Goal: Communication & Community: Answer question/provide support

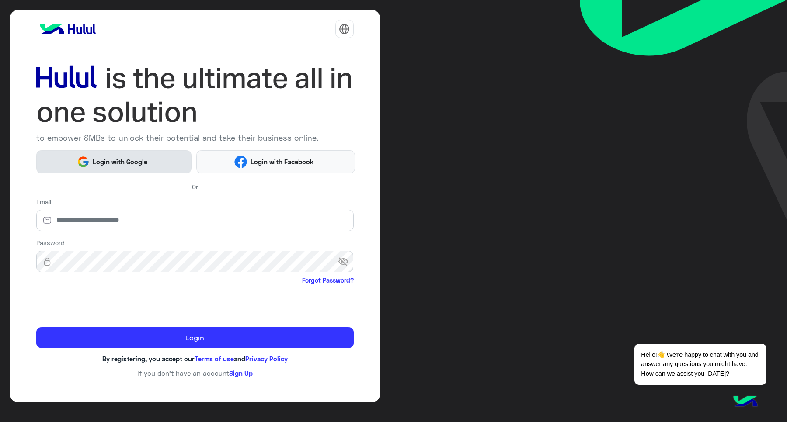
click at [108, 156] on button "Login with Google" at bounding box center [114, 161] width 156 height 23
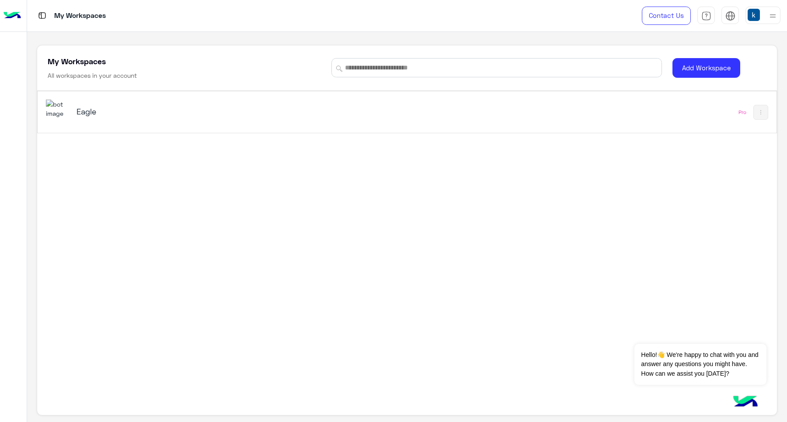
click at [167, 110] on h5 "Eagle" at bounding box center [207, 111] width 260 height 10
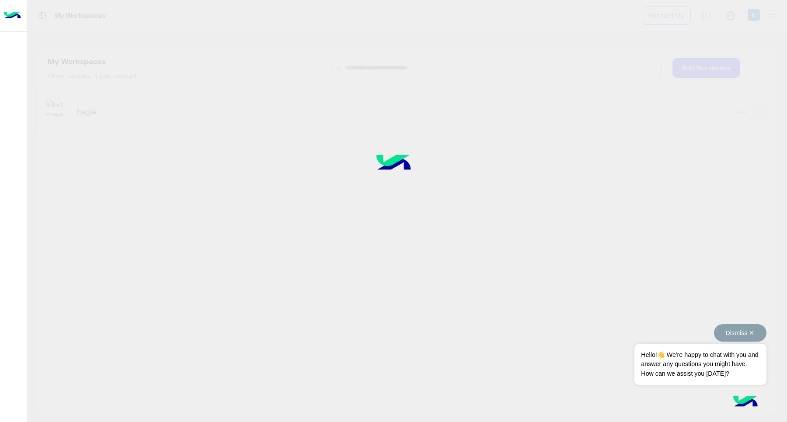
click at [742, 333] on button "Dismiss ✕" at bounding box center [740, 332] width 52 height 17
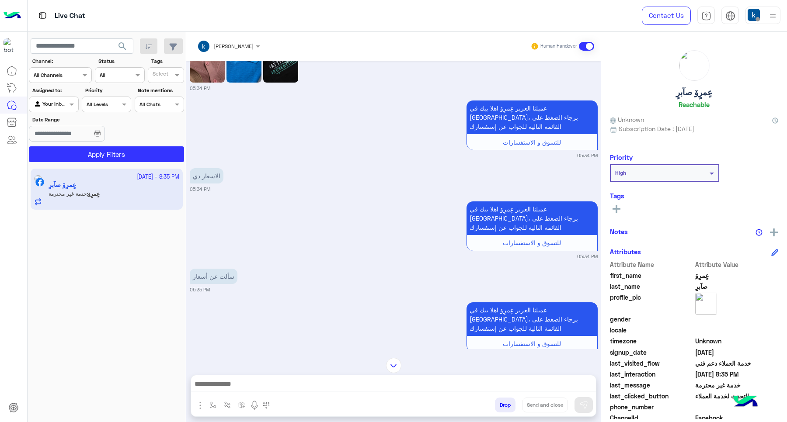
scroll to position [123, 0]
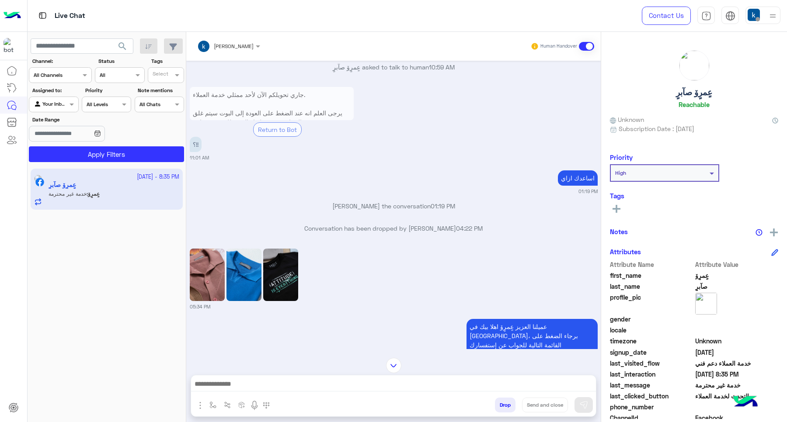
click at [208, 275] on img at bounding box center [207, 275] width 35 height 52
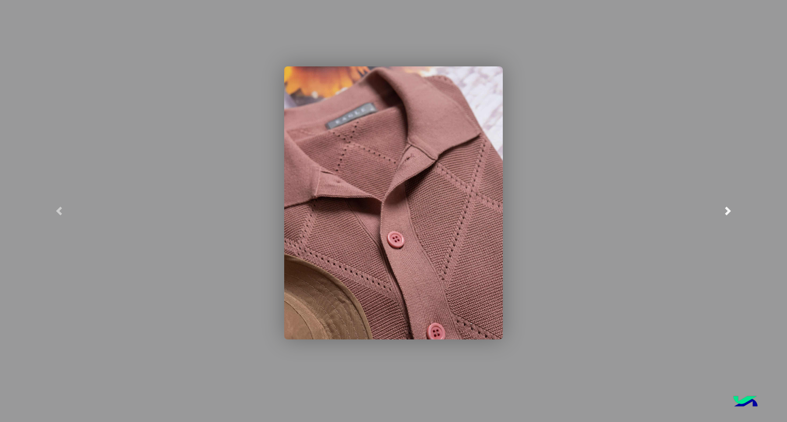
click at [786, 124] on link at bounding box center [728, 211] width 118 height 422
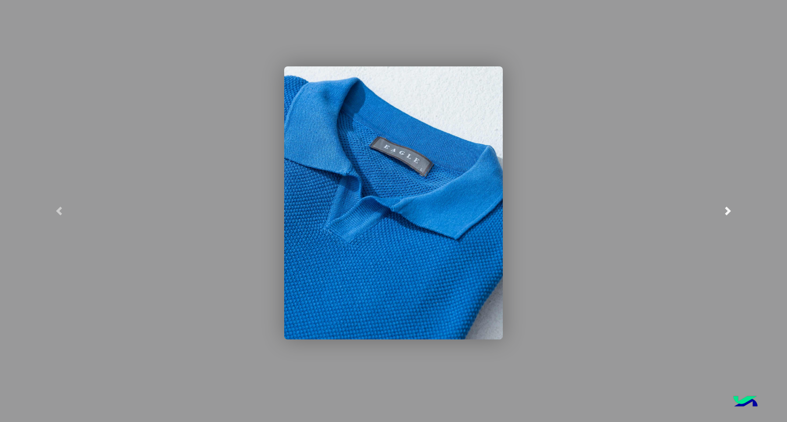
click at [786, 127] on link at bounding box center [728, 211] width 118 height 422
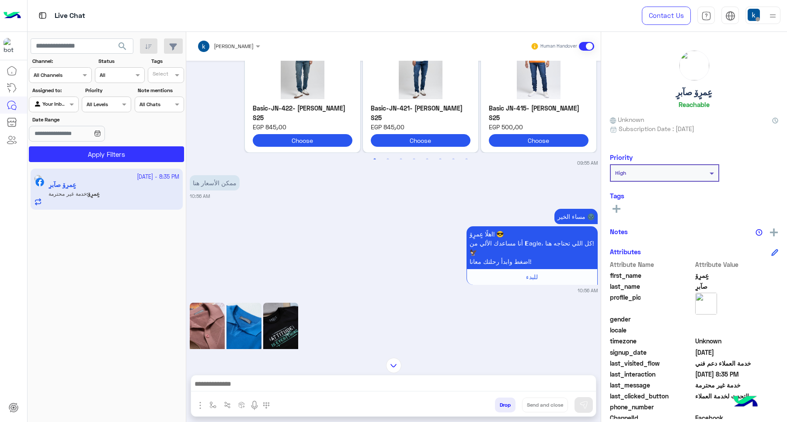
scroll to position [314, 0]
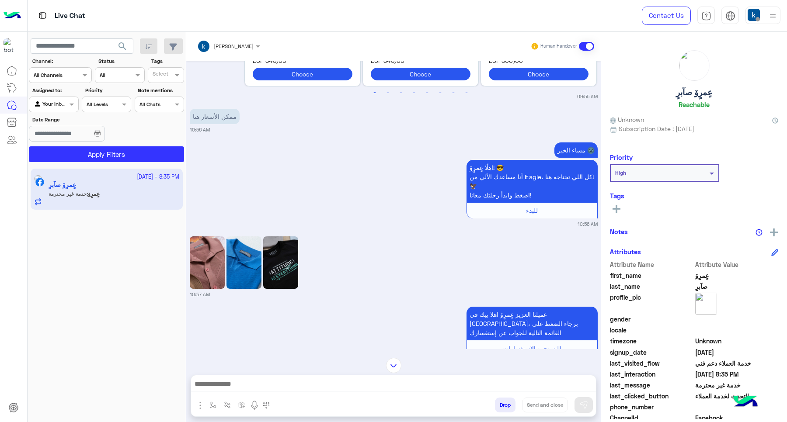
click at [206, 267] on img at bounding box center [207, 263] width 35 height 52
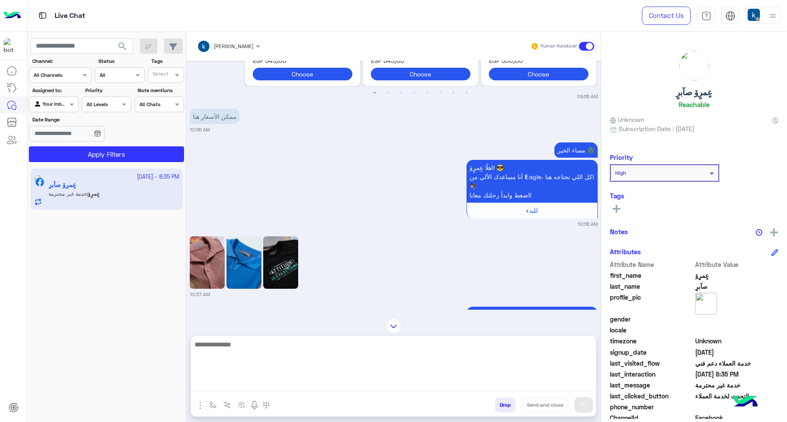
click at [261, 386] on textarea at bounding box center [393, 365] width 405 height 52
type textarea "**********"
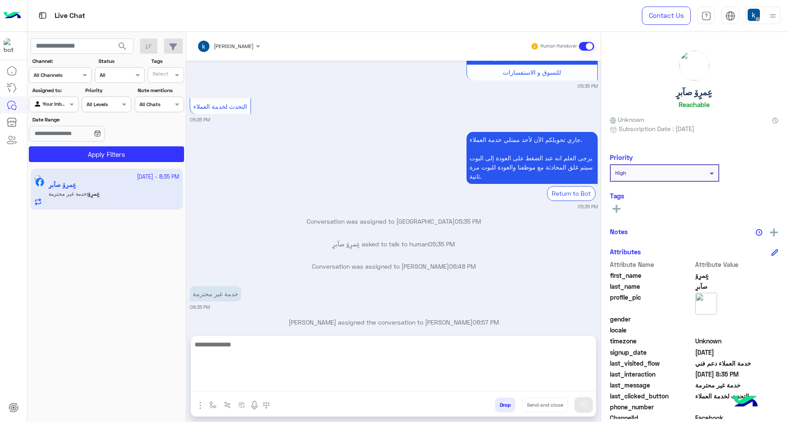
paste textarea "**********"
type textarea "**********"
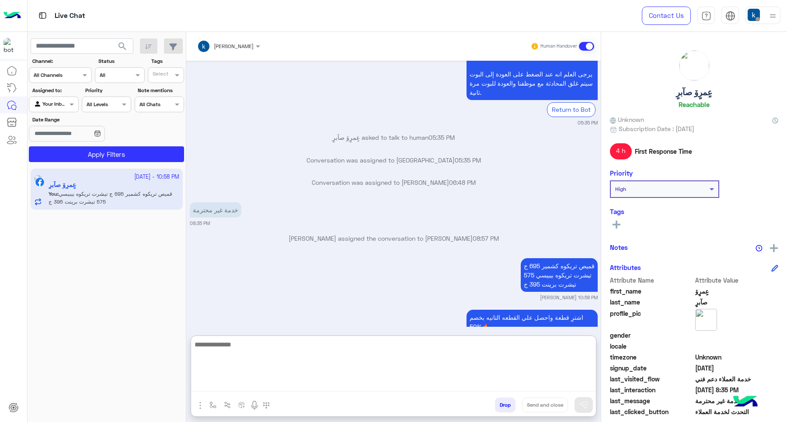
scroll to position [2098, 0]
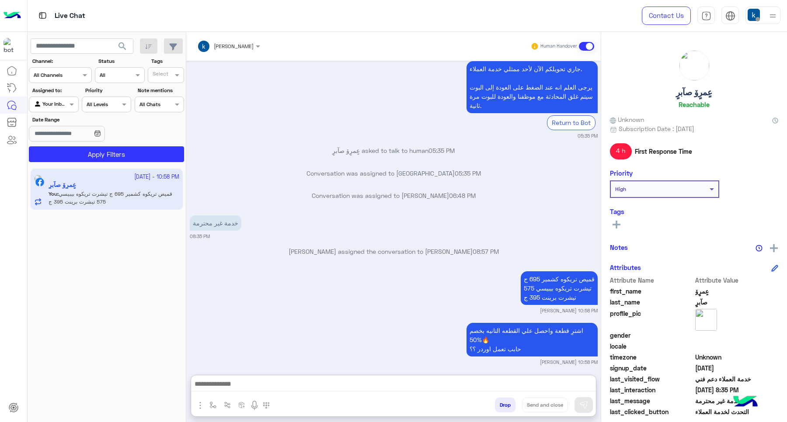
click at [305, 184] on div "Sep 25, 2025 09:55 AM منتجات Previous TANK TOP TNK-125 S25 EGP 210٫00 Choose T …" at bounding box center [393, 214] width 415 height 306
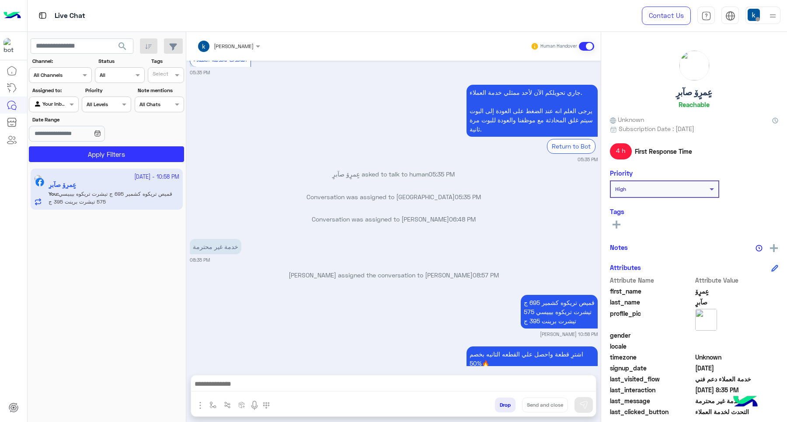
click at [305, 184] on div "Sep 25, 2025 09:55 AM منتجات Previous TANK TOP TNK-125 S25 EGP 210٫00 Choose T …" at bounding box center [393, 214] width 415 height 306
drag, startPoint x: 314, startPoint y: 222, endPoint x: 320, endPoint y: 223, distance: 6.2
click at [320, 271] on p "Mohamed mmdouh assigned the conversation to khaled mohamed 08:57 PM" at bounding box center [394, 275] width 408 height 9
click at [317, 271] on p "Mohamed mmdouh assigned the conversation to khaled mohamed 08:57 PM" at bounding box center [394, 275] width 408 height 9
drag, startPoint x: 311, startPoint y: 222, endPoint x: 335, endPoint y: 225, distance: 23.8
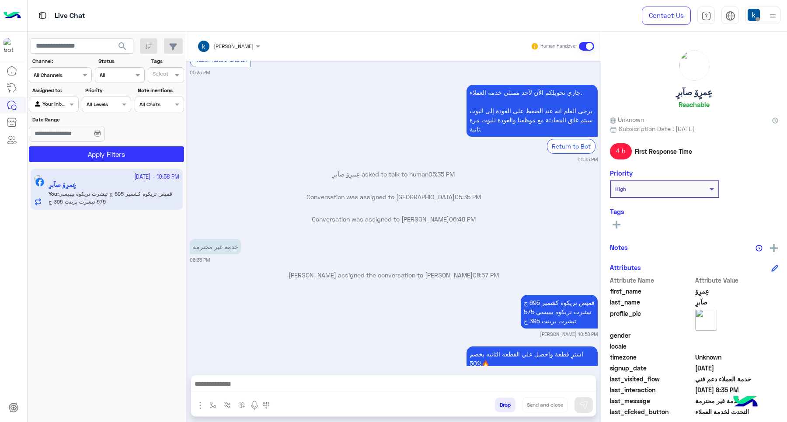
click at [335, 271] on p "Mohamed mmdouh assigned the conversation to khaled mohamed 08:57 PM" at bounding box center [394, 275] width 408 height 9
click at [332, 271] on div "Mohamed mmdouh assigned the conversation to khaled mohamed 08:57 PM" at bounding box center [394, 279] width 408 height 16
click at [321, 271] on p "Mohamed mmdouh assigned the conversation to khaled mohamed 08:57 PM" at bounding box center [394, 275] width 408 height 9
drag, startPoint x: 311, startPoint y: 224, endPoint x: 335, endPoint y: 227, distance: 23.8
click at [335, 271] on p "Mohamed mmdouh assigned the conversation to khaled mohamed 08:57 PM" at bounding box center [394, 275] width 408 height 9
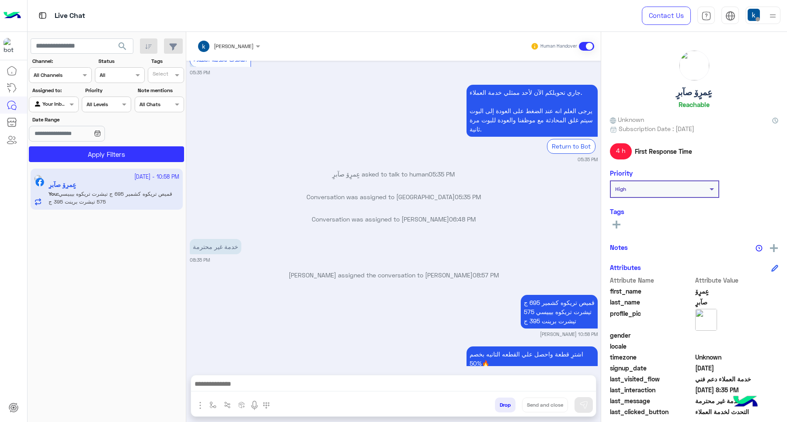
click at [348, 271] on div "Mohamed mmdouh assigned the conversation to khaled mohamed 08:57 PM" at bounding box center [394, 279] width 408 height 16
drag, startPoint x: 338, startPoint y: 221, endPoint x: 367, endPoint y: 228, distance: 30.1
click at [377, 271] on p "Mohamed mmdouh assigned the conversation to khaled mohamed 08:57 PM" at bounding box center [394, 275] width 408 height 9
click at [367, 271] on div "Mohamed mmdouh assigned the conversation to khaled mohamed 08:57 PM" at bounding box center [394, 279] width 408 height 16
click at [315, 215] on p "Conversation was assigned to Mohamed mmdouh 06:48 PM" at bounding box center [394, 219] width 408 height 9
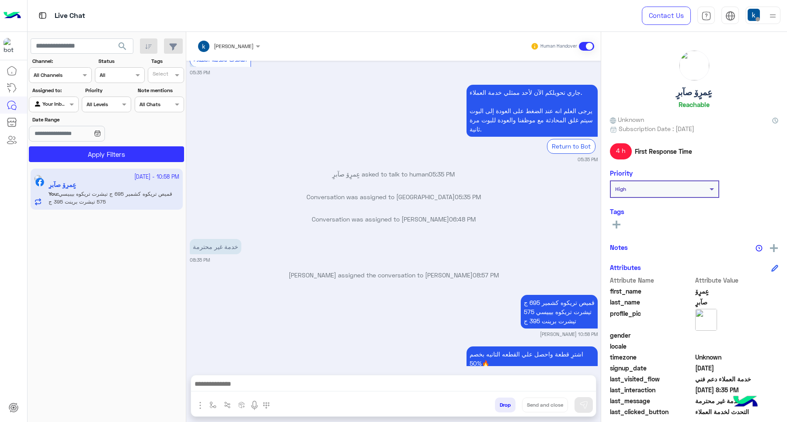
click at [315, 215] on p "Conversation was assigned to Mohamed mmdouh 06:48 PM" at bounding box center [394, 219] width 408 height 9
click at [333, 237] on div "خدمة غير محترمة 08:35 PM" at bounding box center [394, 250] width 408 height 27
drag, startPoint x: 348, startPoint y: 0, endPoint x: 331, endPoint y: 127, distance: 127.5
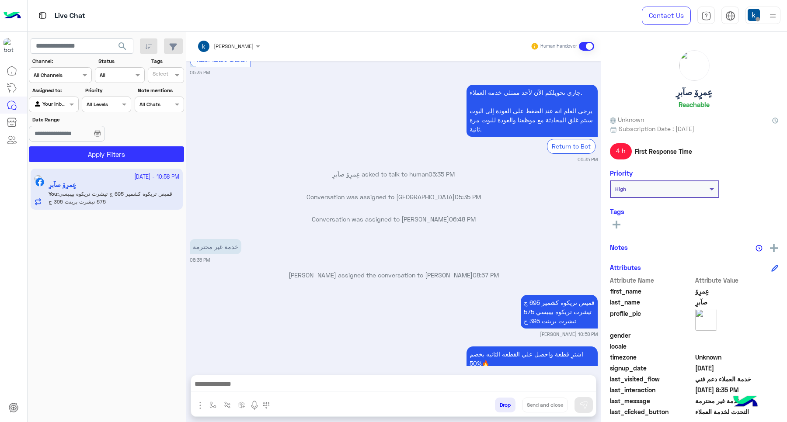
click at [331, 170] on div "عٍمرٍۆ صآبرٍ asked to talk to human 05:35 PM" at bounding box center [394, 178] width 408 height 16
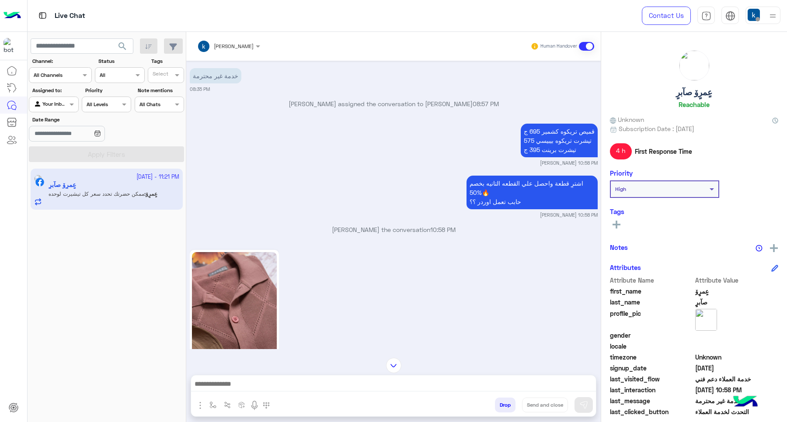
scroll to position [700, 0]
click at [259, 394] on div at bounding box center [393, 387] width 405 height 22
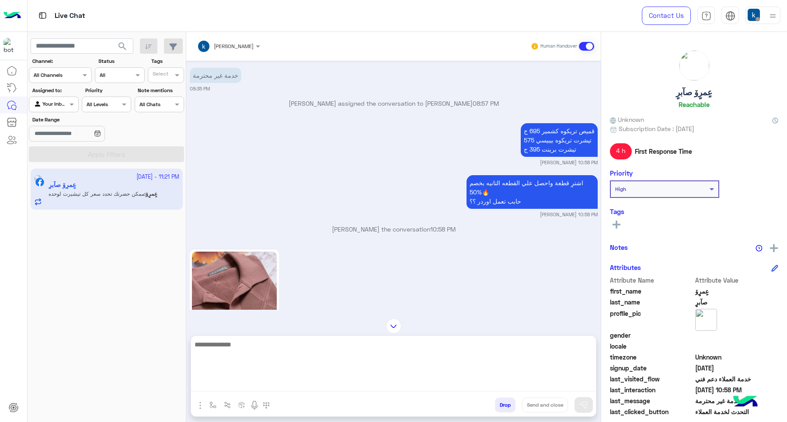
click at [254, 385] on textarea at bounding box center [393, 365] width 405 height 52
type textarea "**********"
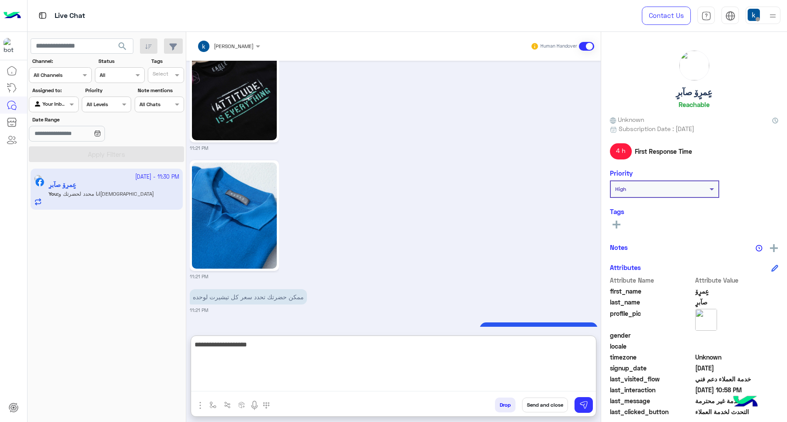
type textarea "**********"
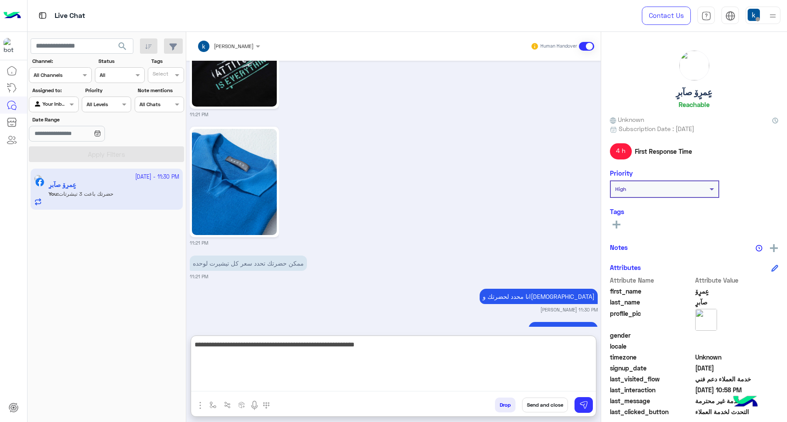
type textarea "**********"
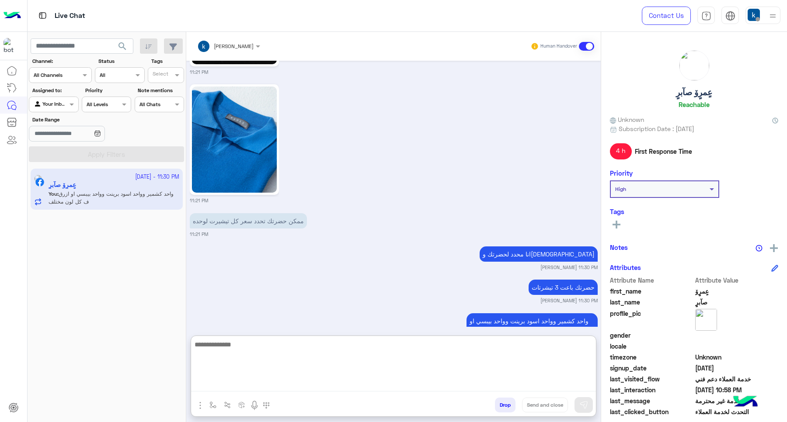
scroll to position [1156, 0]
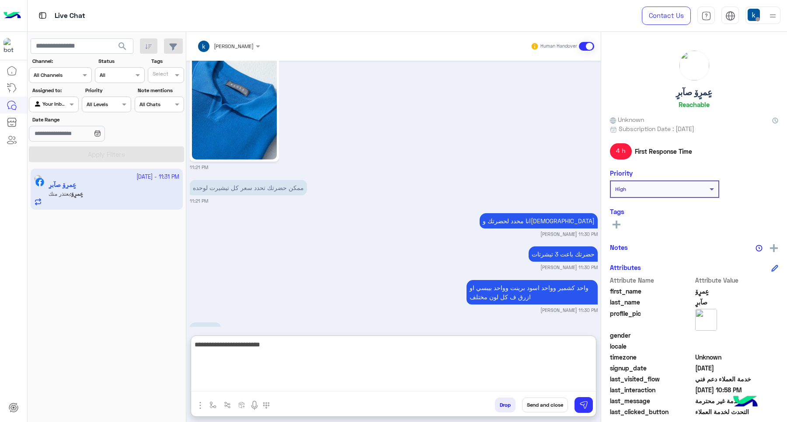
type textarea "**********"
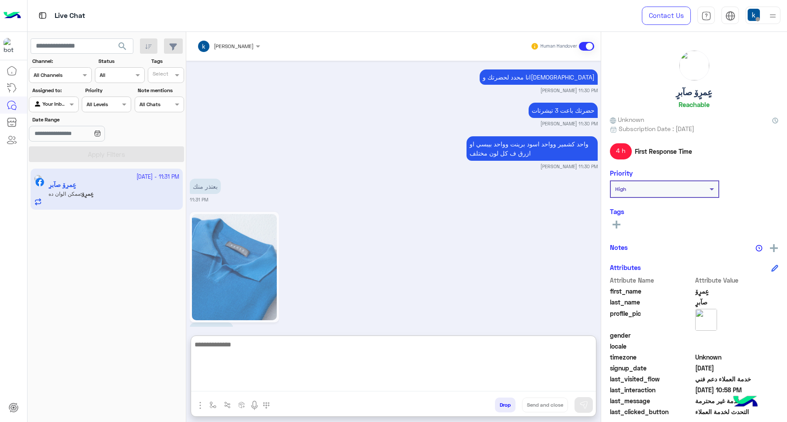
scroll to position [1300, 0]
paste textarea "**********"
type textarea "**********"
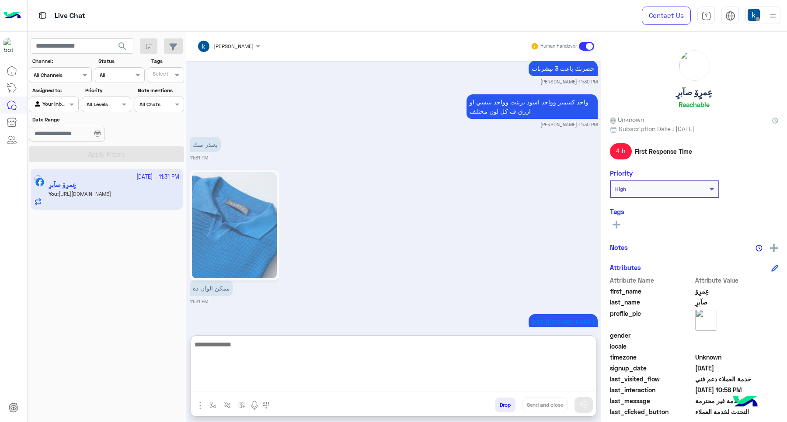
scroll to position [1352, 0]
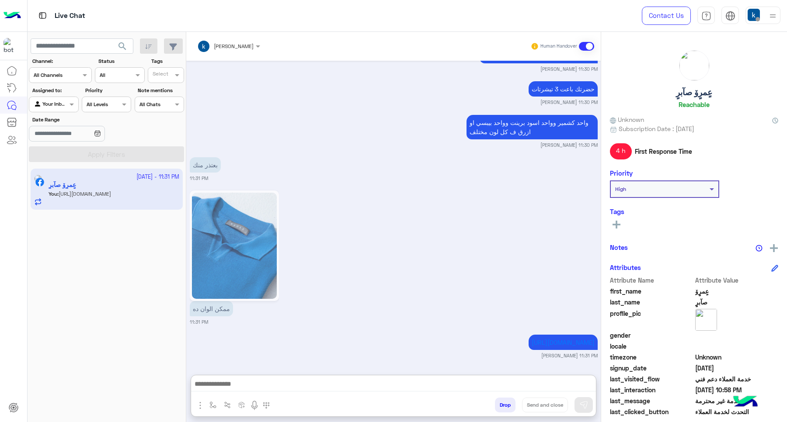
click at [501, 403] on button "Drop" at bounding box center [505, 405] width 21 height 15
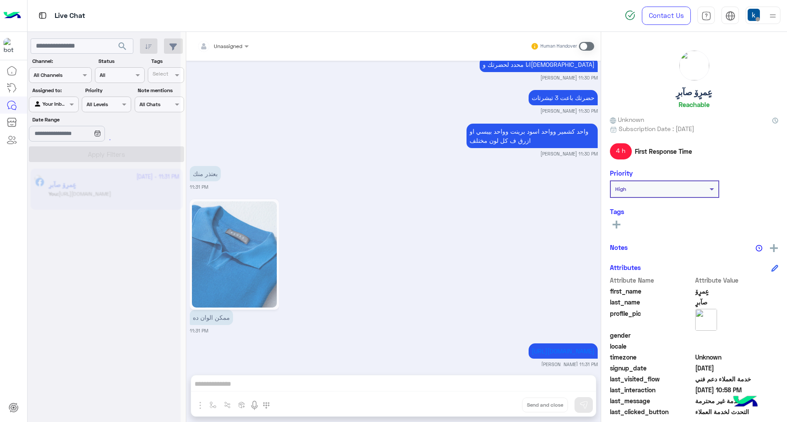
scroll to position [1335, 0]
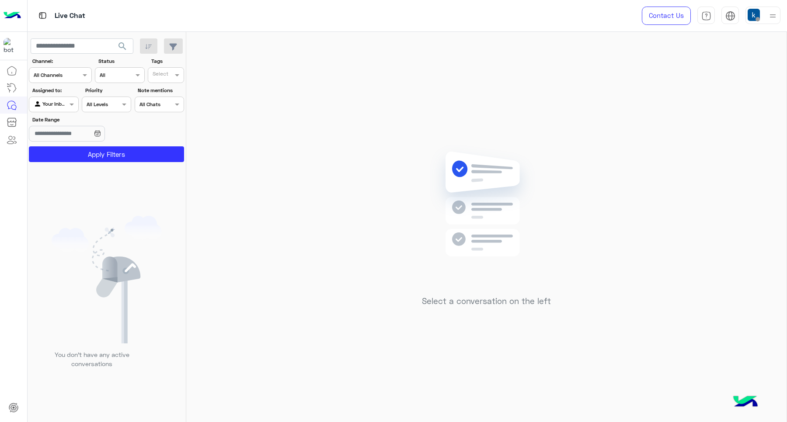
click at [770, 22] on div at bounding box center [772, 15] width 11 height 17
click at [773, 70] on div "Online Break Busy Offline" at bounding box center [726, 97] width 108 height 77
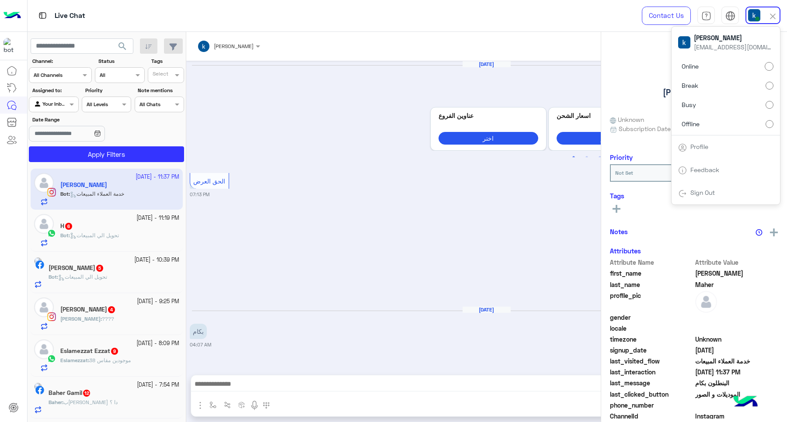
click at [377, 261] on div "Mar 22, 2025 من فضلك اختر واحدة من الأسئلة التالية او قم بكتابة سؤالك 📋 Previou…" at bounding box center [486, 214] width 600 height 306
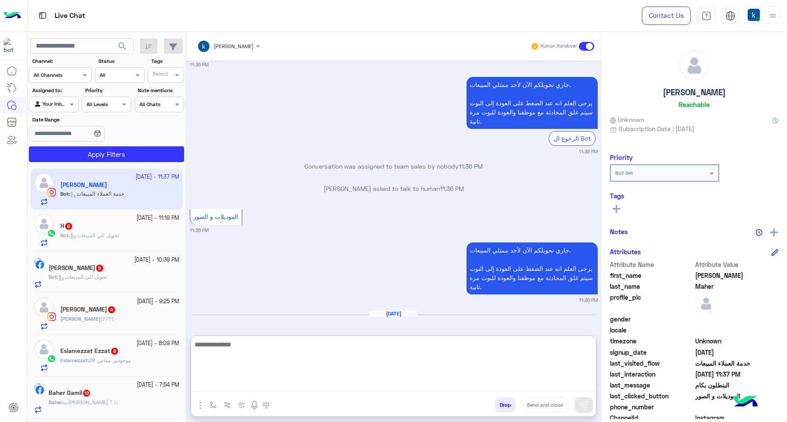
click at [250, 388] on textarea at bounding box center [393, 365] width 405 height 52
paste textarea "**********"
type textarea "**********"
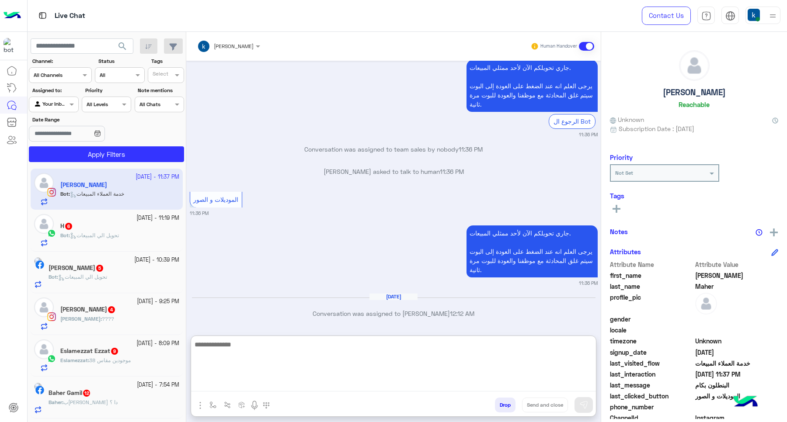
scroll to position [2238, 0]
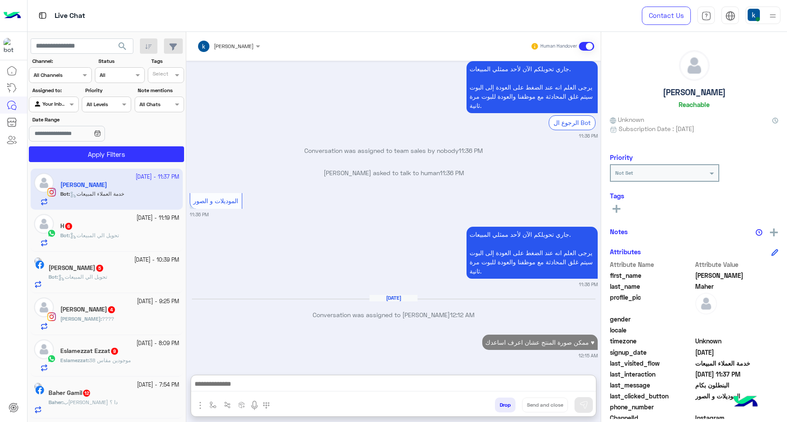
click at [114, 237] on span "تحويل الي المبيعات" at bounding box center [94, 235] width 49 height 7
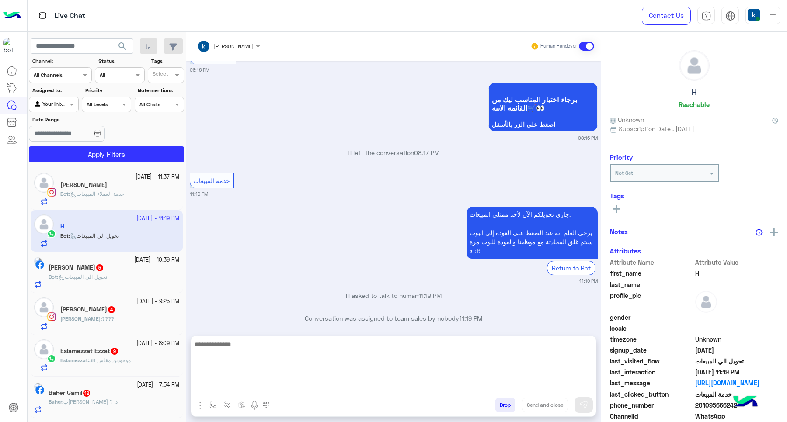
click at [275, 386] on textarea at bounding box center [393, 365] width 405 height 52
paste textarea "**********"
type textarea "**********"
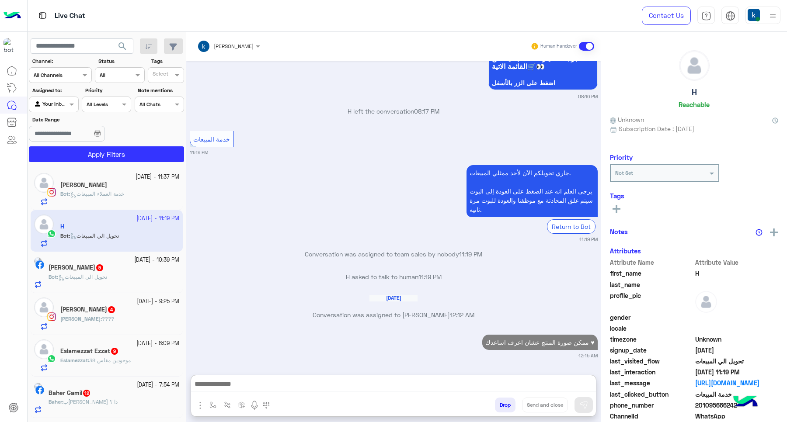
click at [123, 279] on div "Bot : تحويل الي المبيعات" at bounding box center [114, 280] width 131 height 15
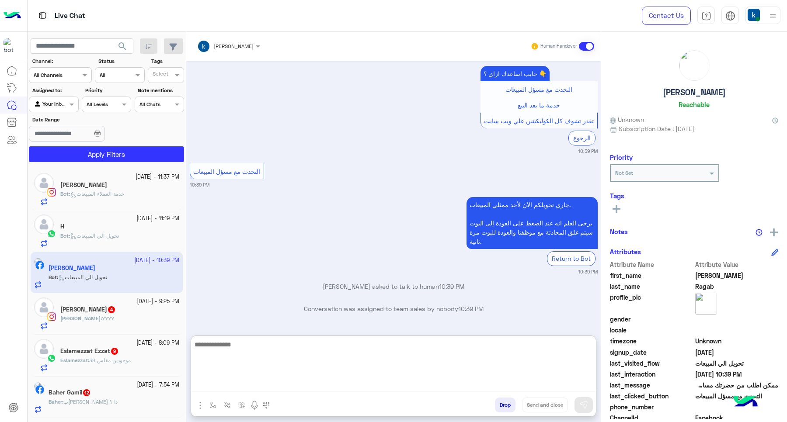
click at [246, 383] on textarea at bounding box center [393, 365] width 405 height 52
paste textarea "**********"
type textarea "**********"
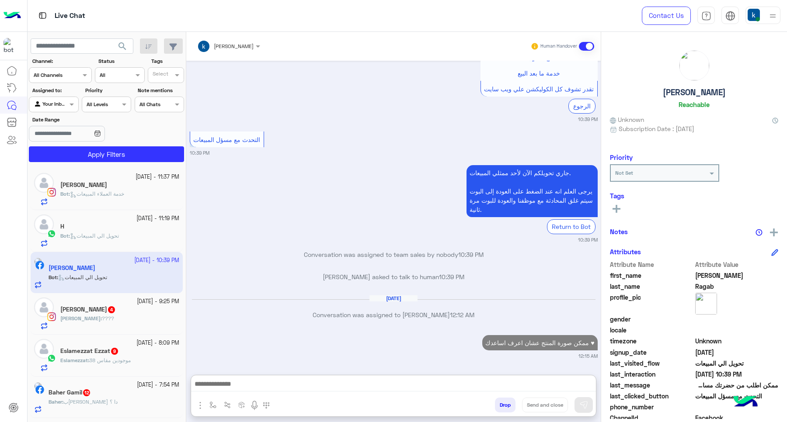
click at [121, 306] on div "Mahmoud Essam 4" at bounding box center [119, 310] width 119 height 9
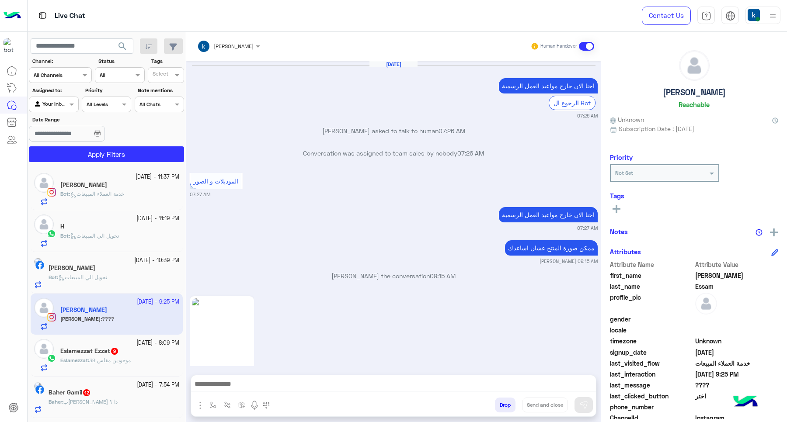
scroll to position [891, 0]
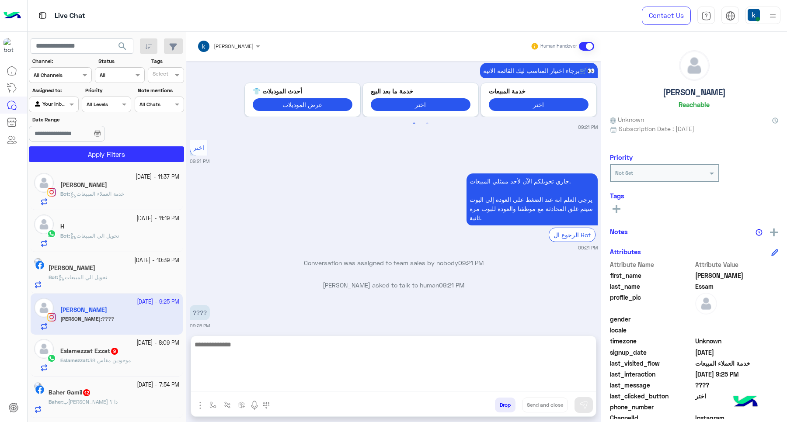
click at [232, 385] on textarea at bounding box center [393, 365] width 405 height 52
paste textarea "**********"
type textarea "**********"
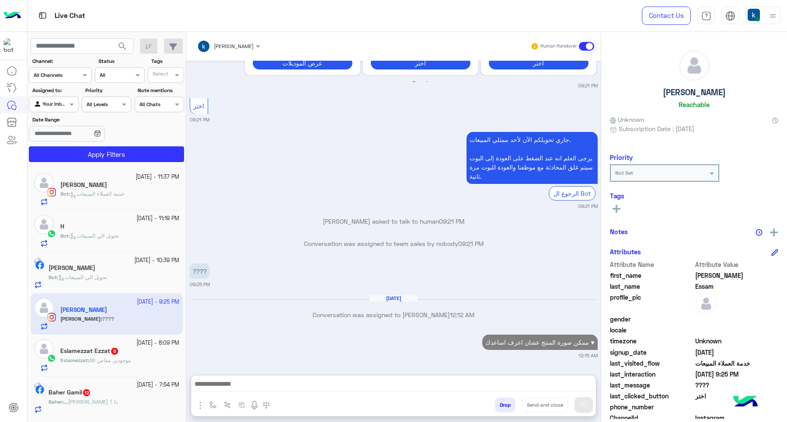
click at [110, 360] on span "موجودين مقاس 38" at bounding box center [110, 360] width 42 height 7
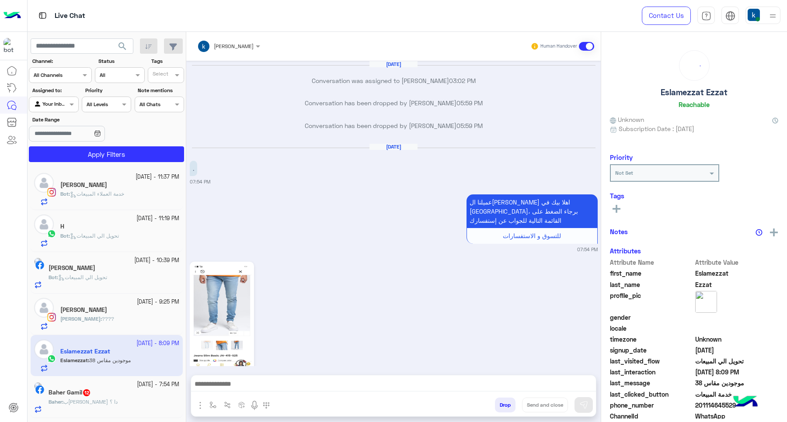
scroll to position [849, 0]
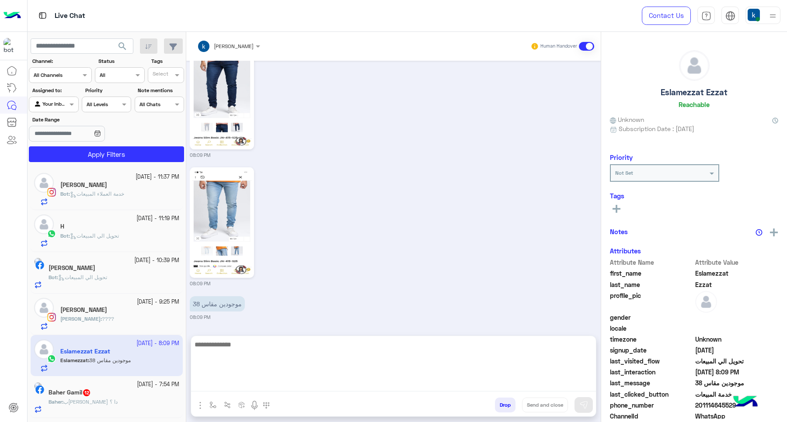
click at [263, 386] on textarea at bounding box center [393, 365] width 405 height 52
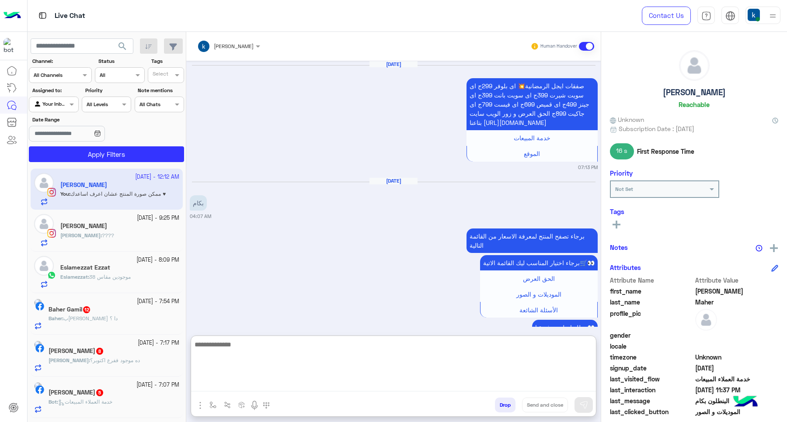
scroll to position [1112, 0]
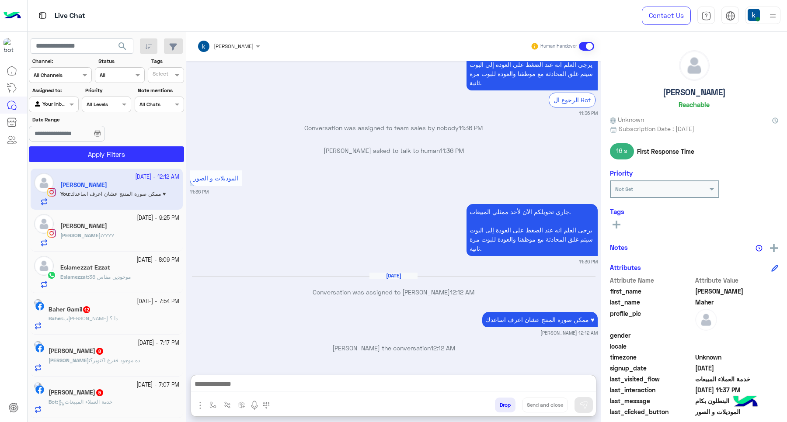
click at [108, 233] on div "Mahmoud : ????" at bounding box center [119, 239] width 119 height 15
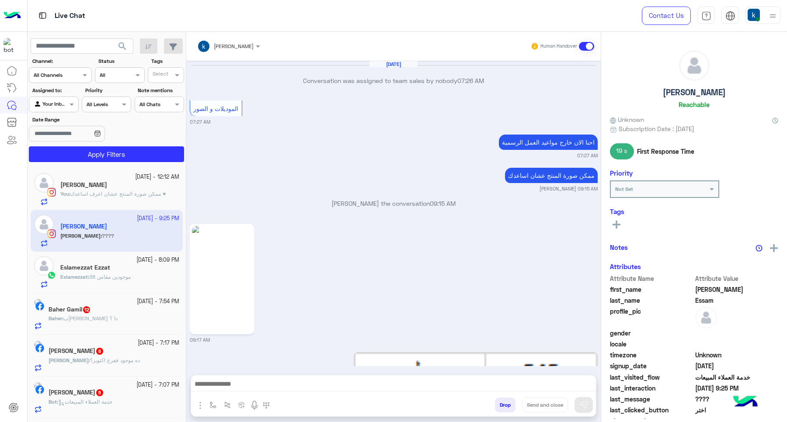
scroll to position [875, 0]
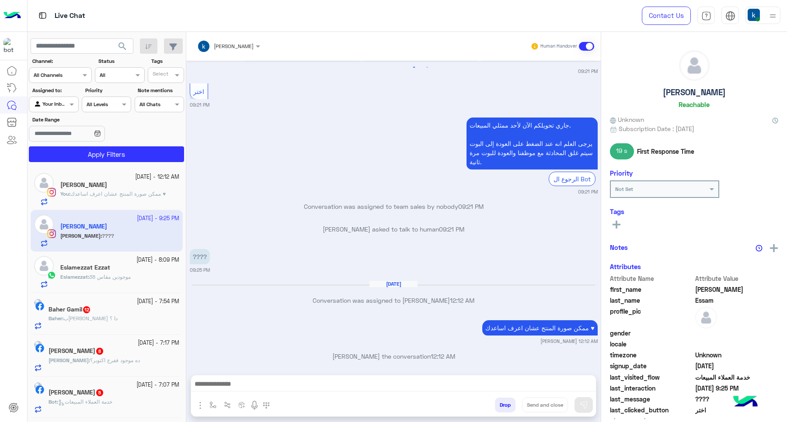
click at [105, 283] on div "Eslamezzat : موجودين مقاس 38" at bounding box center [119, 280] width 119 height 15
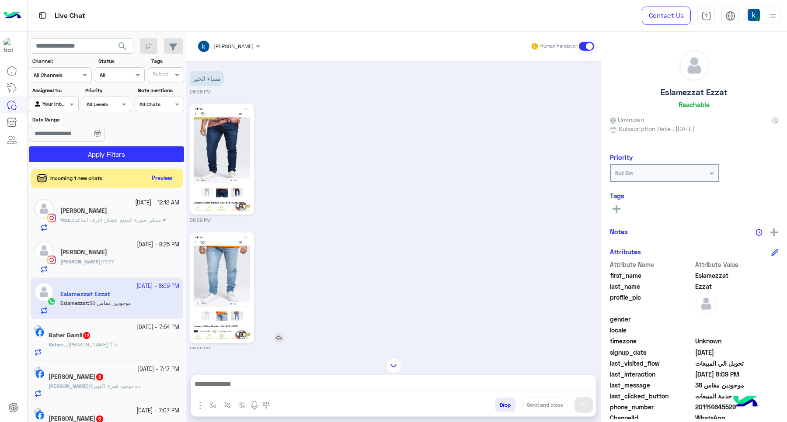
scroll to position [849, 0]
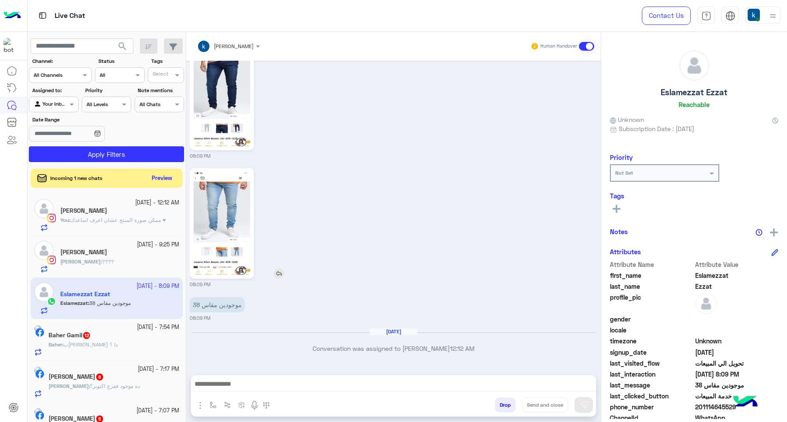
click at [234, 241] on img at bounding box center [222, 224] width 60 height 106
click at [279, 392] on div at bounding box center [393, 387] width 405 height 22
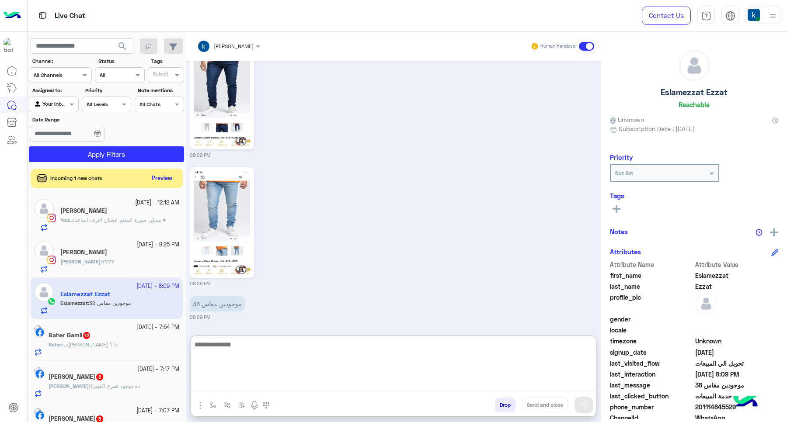
drag, startPoint x: 282, startPoint y: 388, endPoint x: 278, endPoint y: 386, distance: 5.3
click at [282, 388] on textarea at bounding box center [393, 365] width 405 height 52
type textarea "*******"
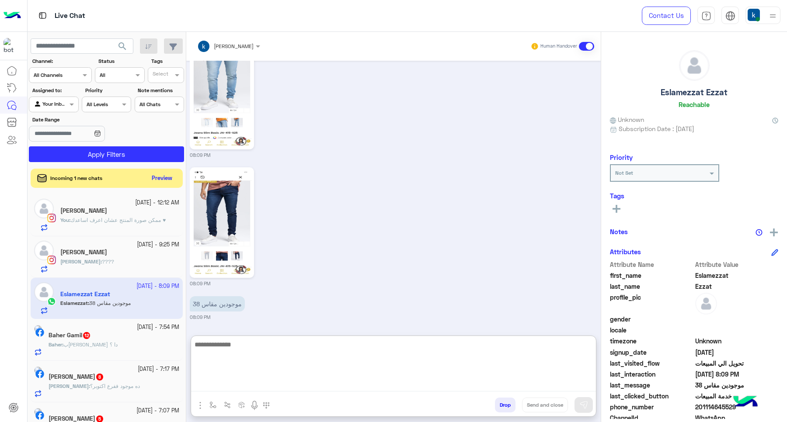
scroll to position [921, 0]
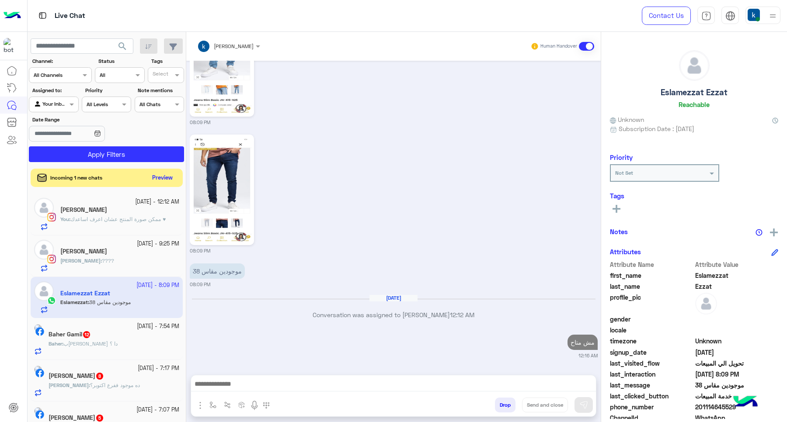
click at [162, 178] on button "Preview" at bounding box center [162, 178] width 27 height 12
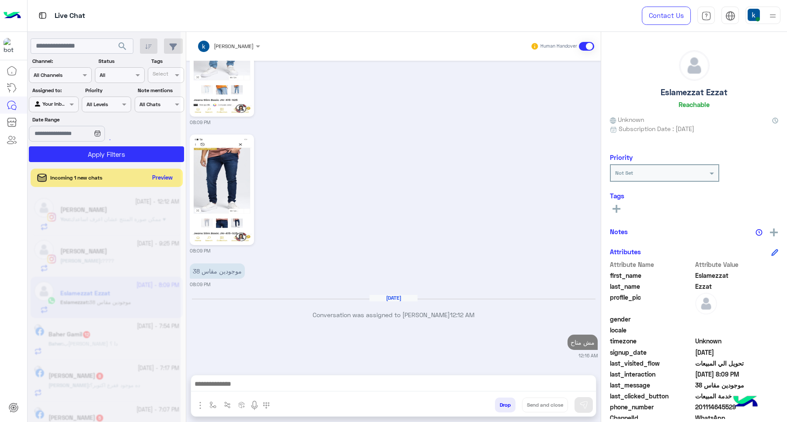
scroll to position [882, 0]
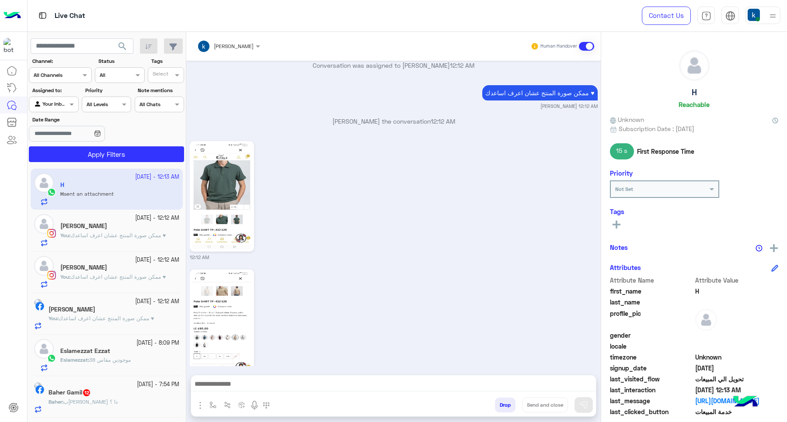
scroll to position [1635, 0]
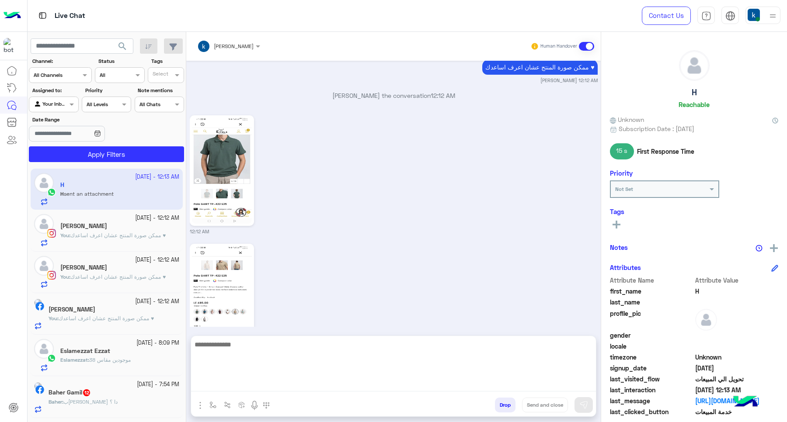
click at [200, 379] on textarea at bounding box center [393, 365] width 405 height 52
type textarea "******"
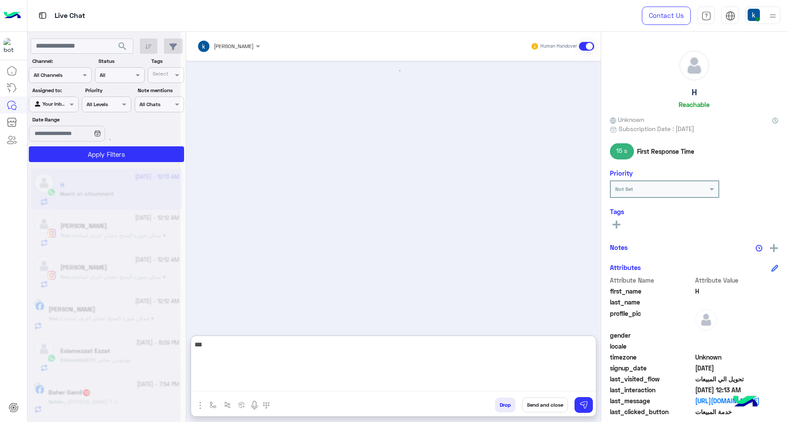
type textarea "****"
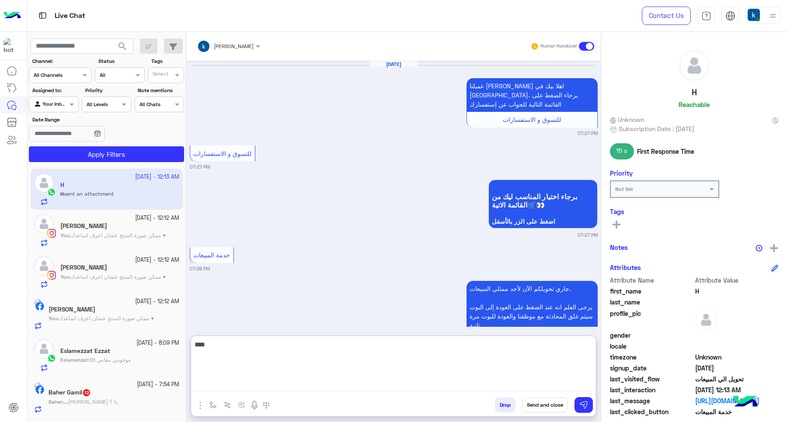
scroll to position [717, 0]
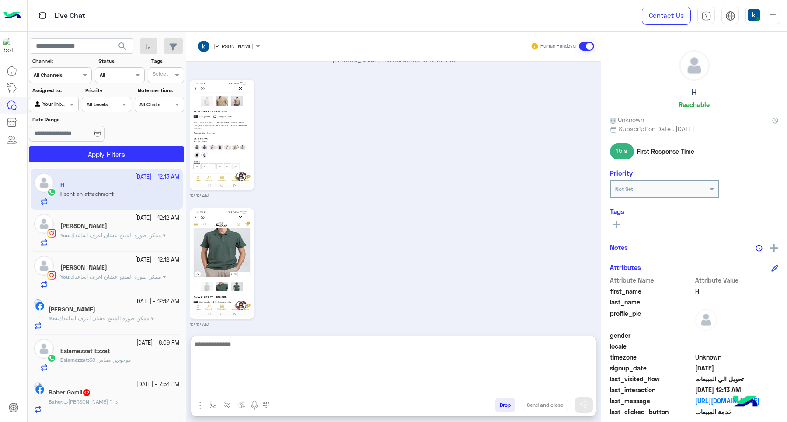
click at [200, 378] on textarea at bounding box center [393, 365] width 405 height 52
type textarea "********"
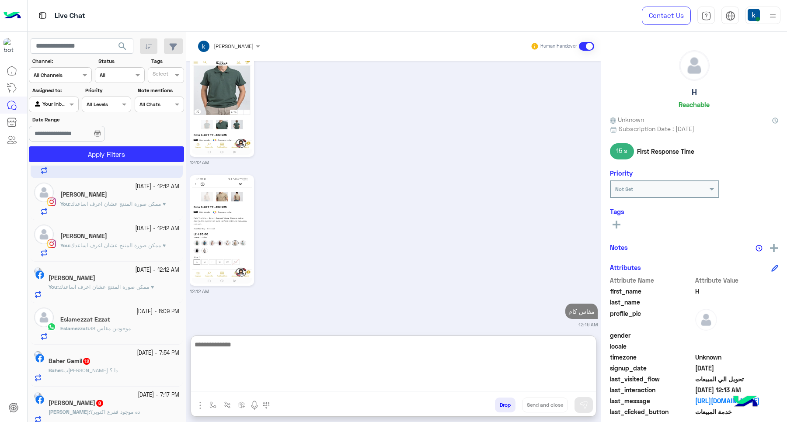
scroll to position [55, 0]
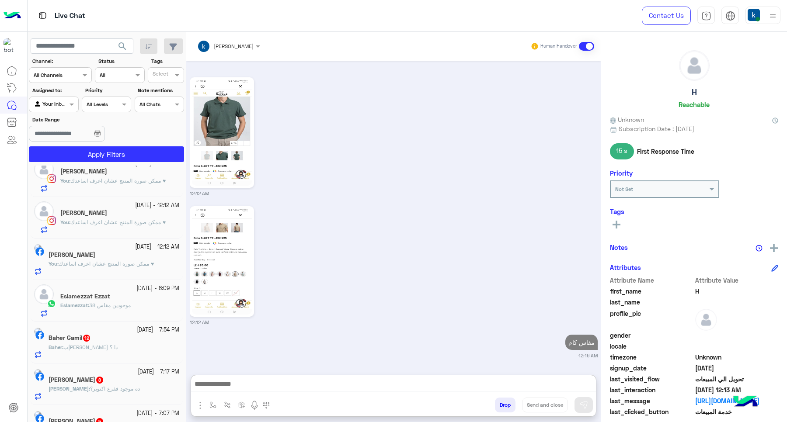
click at [110, 300] on div "Eslamezzat Ezzat" at bounding box center [119, 297] width 119 height 9
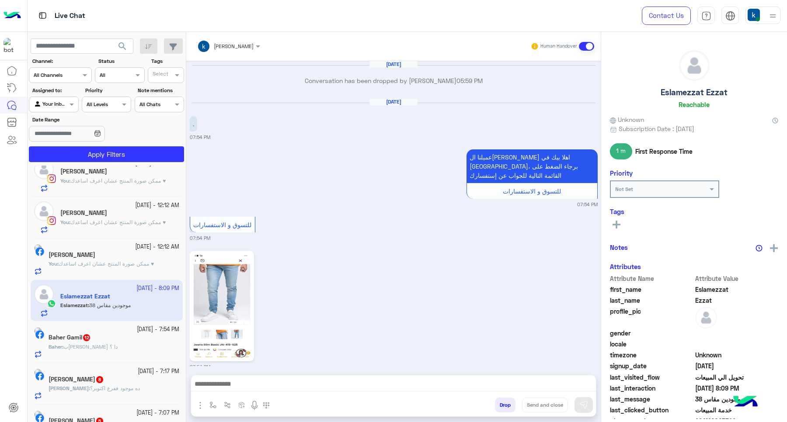
scroll to position [860, 0]
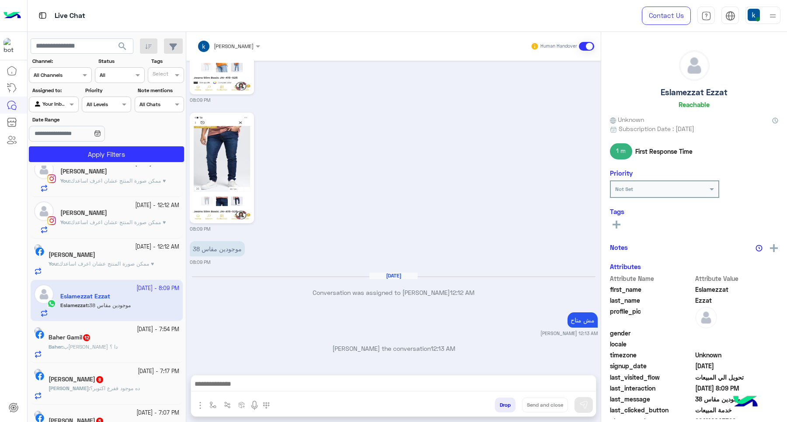
click at [141, 338] on div "Baher Gamil 12" at bounding box center [114, 338] width 131 height 9
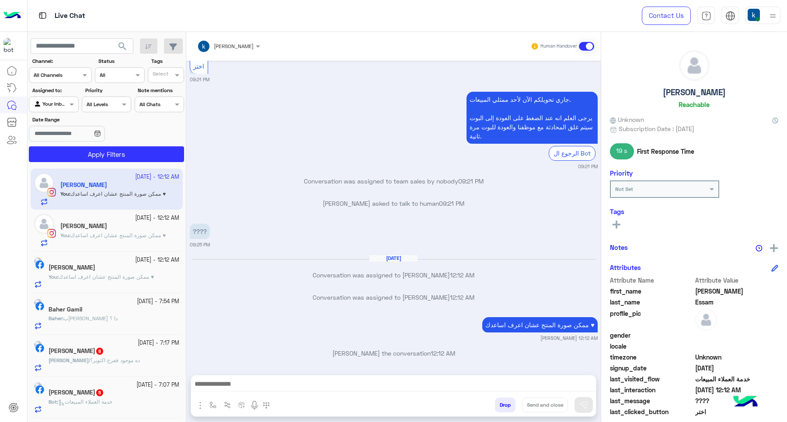
scroll to position [2105, 0]
click at [104, 397] on h5 "Dina Mohamed 5" at bounding box center [77, 392] width 56 height 7
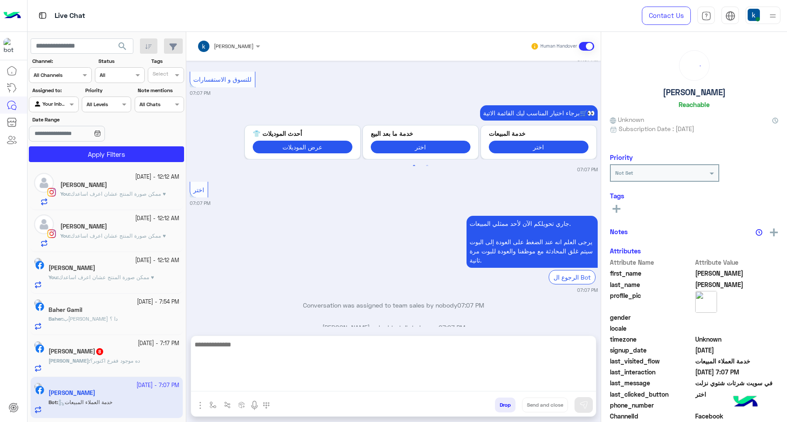
click at [261, 383] on textarea at bounding box center [393, 365] width 405 height 52
paste textarea "**********"
type textarea "**********"
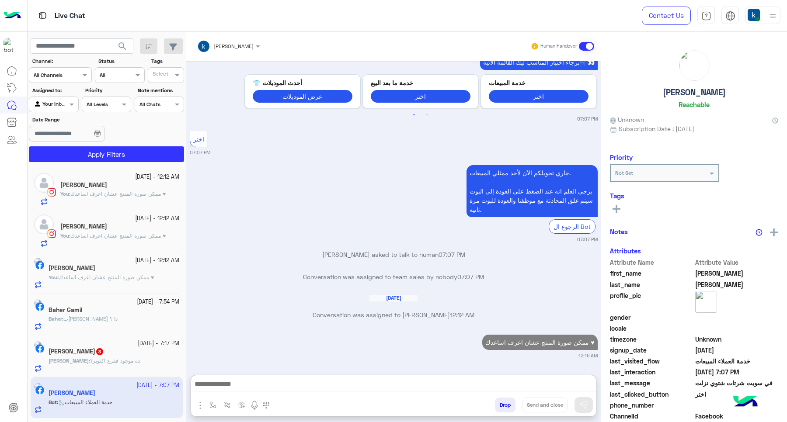
click at [104, 368] on div "Ahmed : ده موجود ففرع اكتوبر؟" at bounding box center [114, 364] width 131 height 15
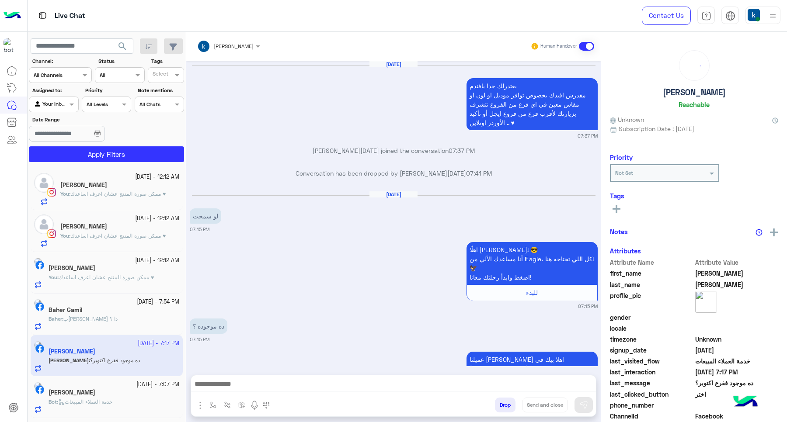
scroll to position [798, 0]
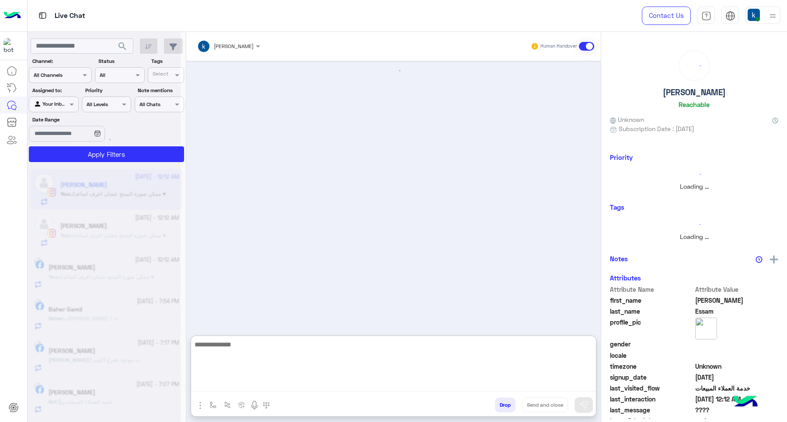
click at [241, 381] on textarea at bounding box center [393, 365] width 405 height 52
paste textarea "**********"
type textarea "**********"
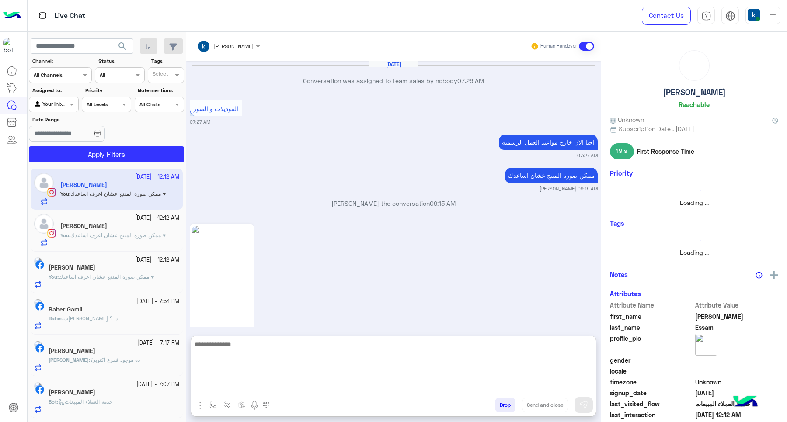
scroll to position [984, 0]
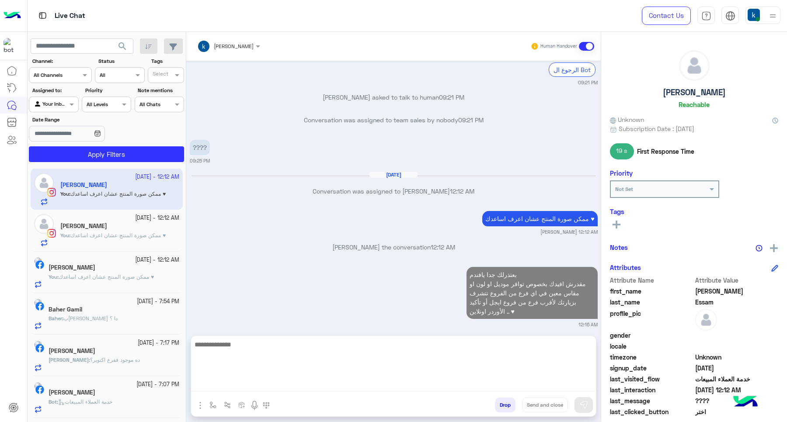
click at [88, 394] on h5 "[PERSON_NAME]" at bounding box center [72, 392] width 47 height 7
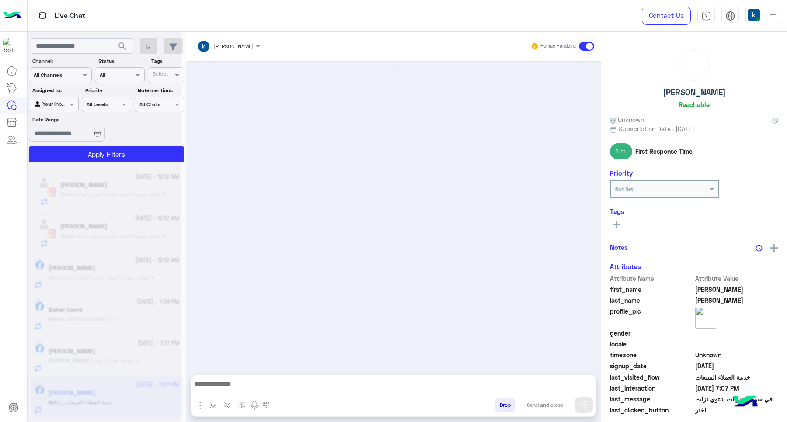
scroll to position [819, 0]
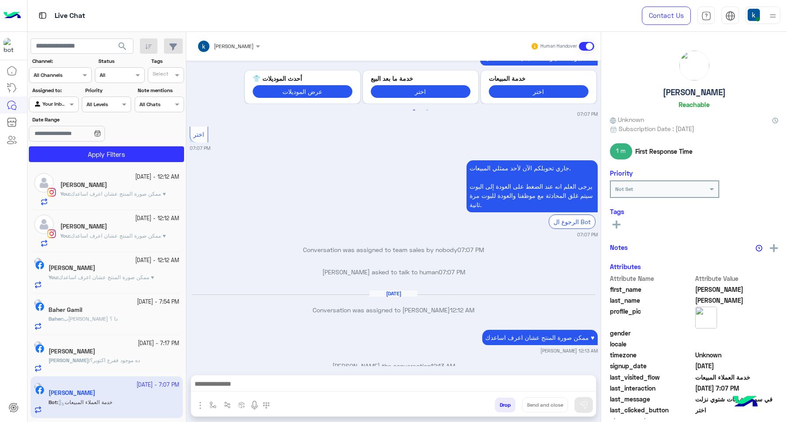
click at [86, 352] on h5 "[PERSON_NAME]" at bounding box center [72, 351] width 47 height 7
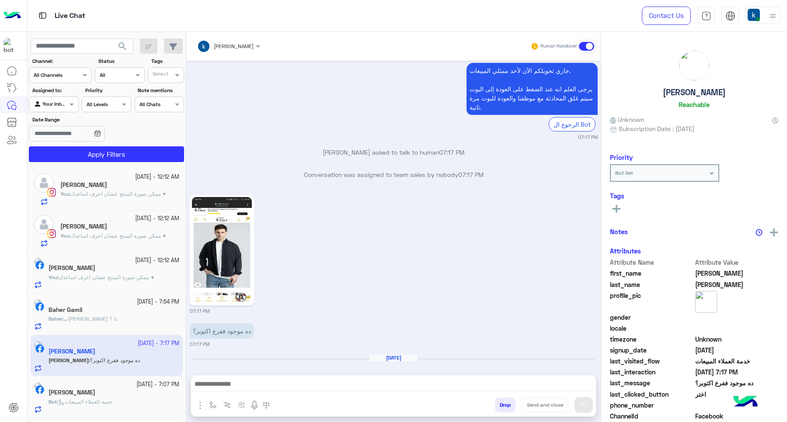
click at [271, 383] on textarea at bounding box center [393, 385] width 404 height 13
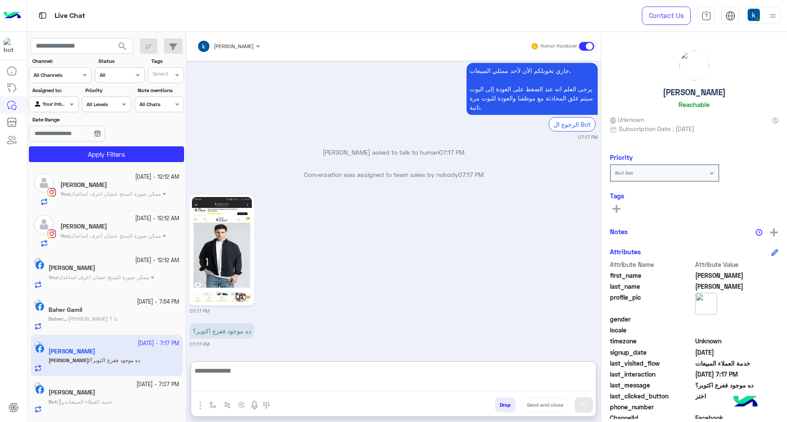
paste textarea "**********"
type textarea "**********"
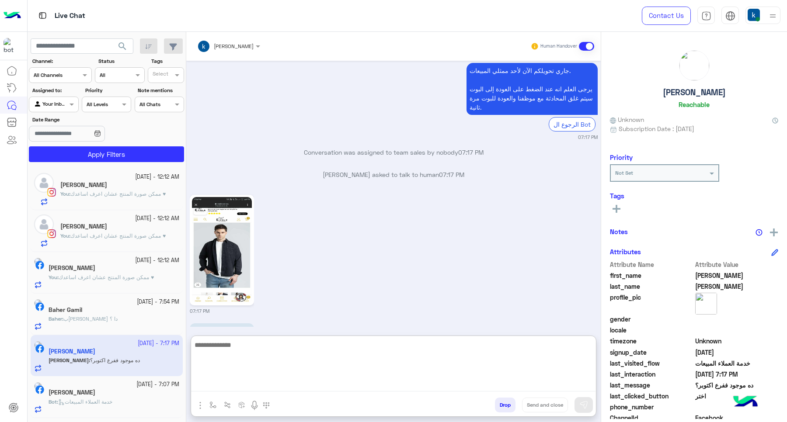
scroll to position [907, 0]
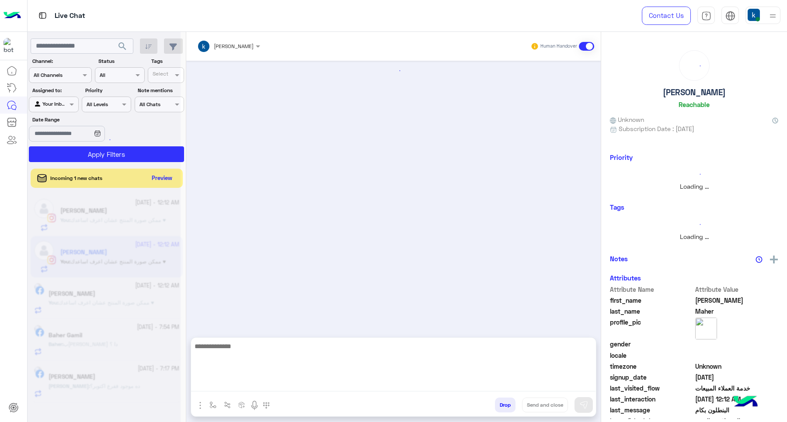
click at [108, 348] on div at bounding box center [104, 214] width 153 height 422
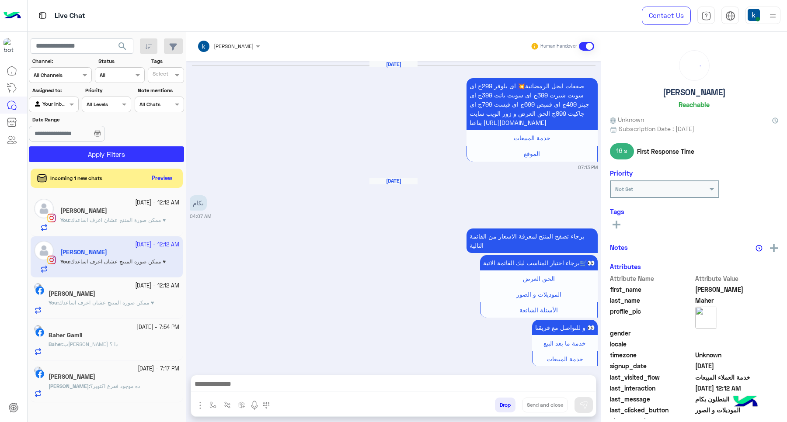
scroll to position [1072, 0]
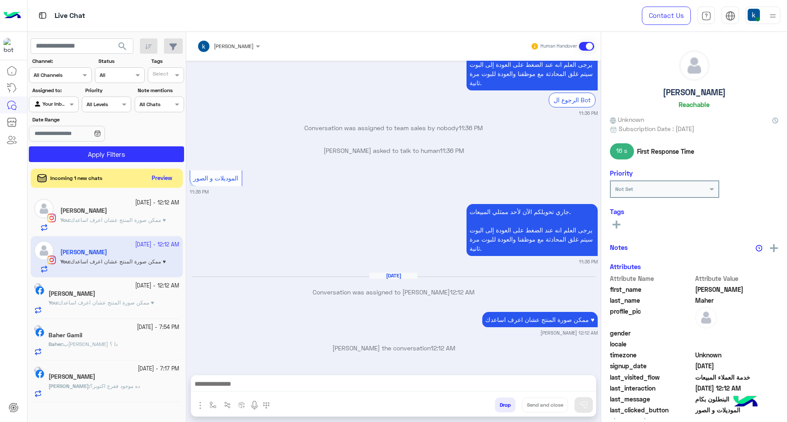
click at [112, 348] on p "Baher : بكام البنطلون دا ؟" at bounding box center [83, 345] width 69 height 8
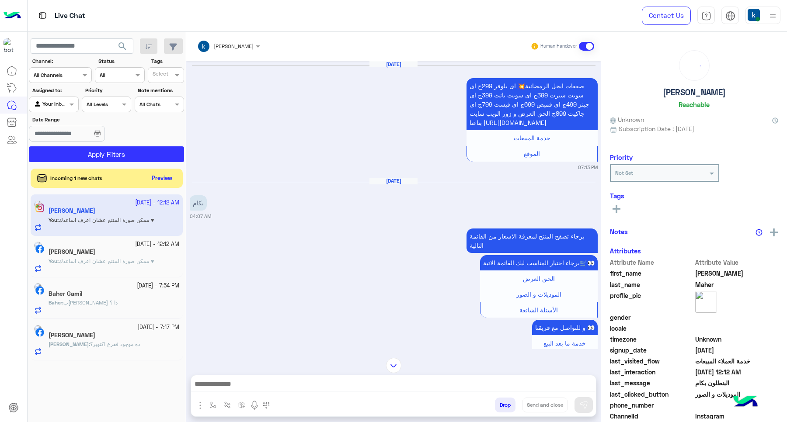
scroll to position [2304, 0]
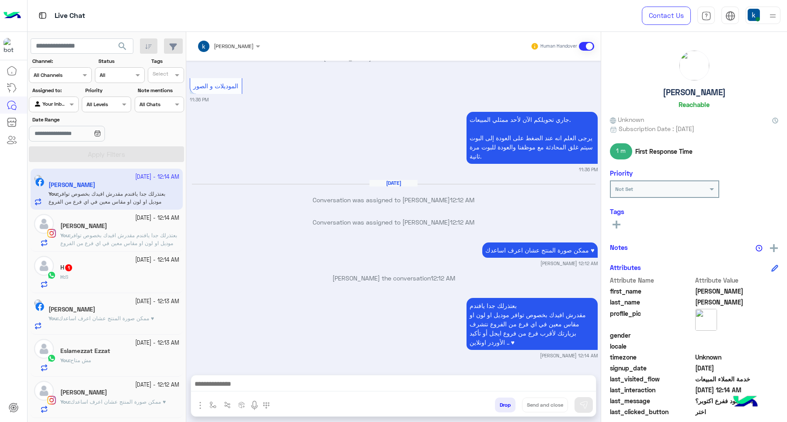
click at [100, 279] on div "H : S" at bounding box center [119, 280] width 119 height 15
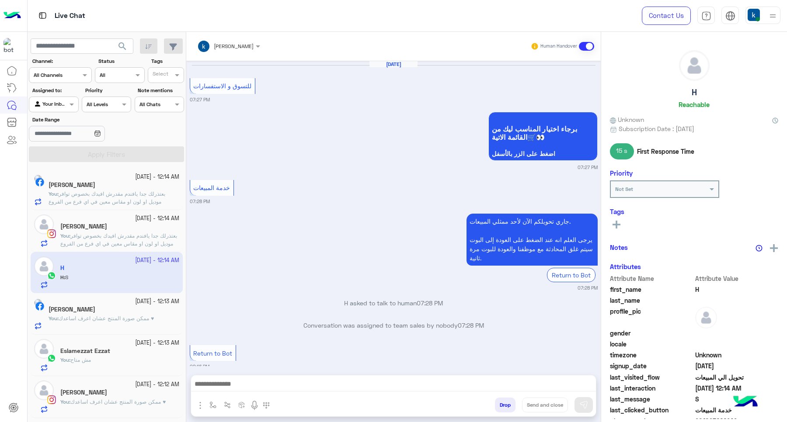
scroll to position [687, 0]
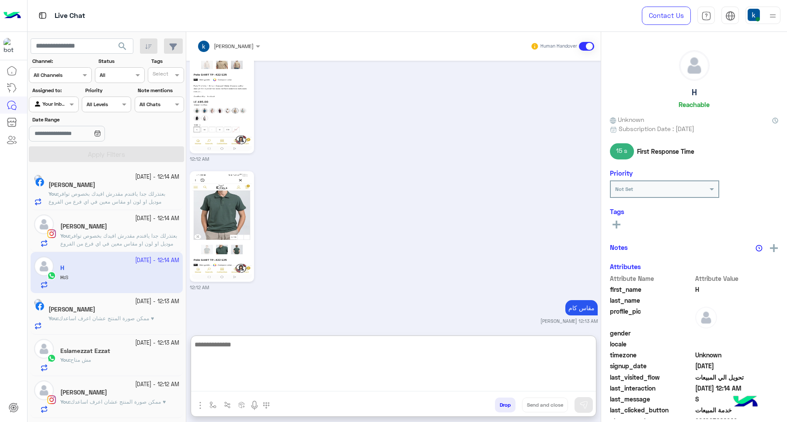
click at [264, 385] on textarea at bounding box center [393, 365] width 405 height 52
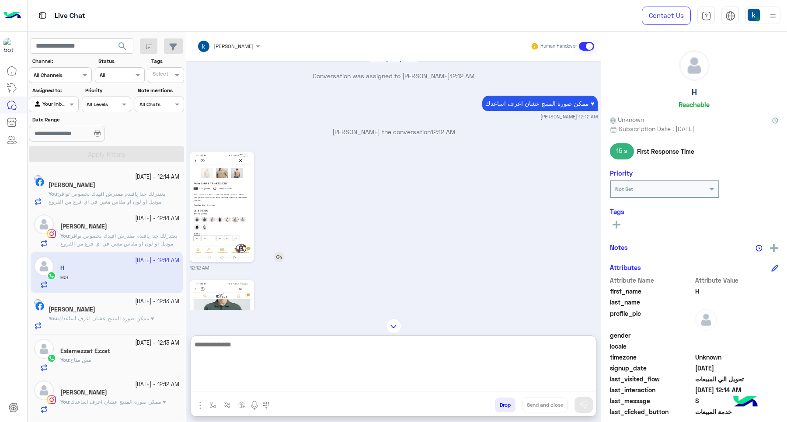
scroll to position [577, 0]
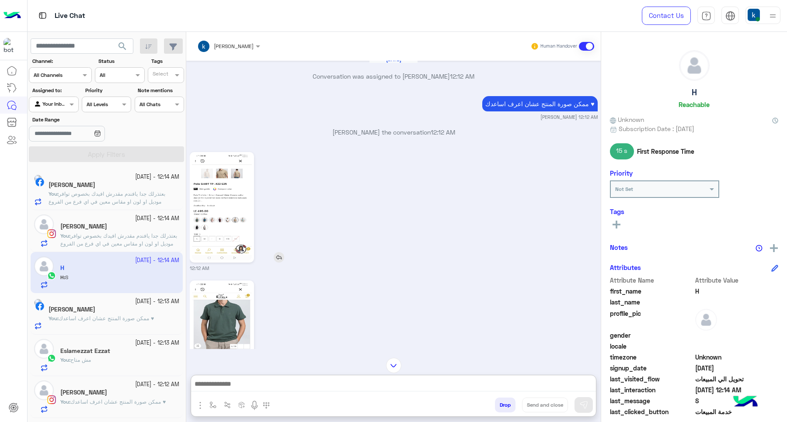
click at [224, 189] on img at bounding box center [222, 207] width 60 height 106
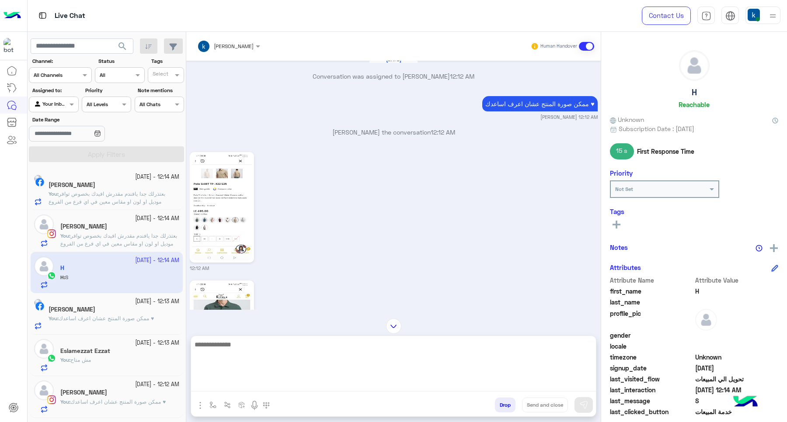
click at [291, 386] on textarea at bounding box center [393, 365] width 405 height 52
paste textarea "**********"
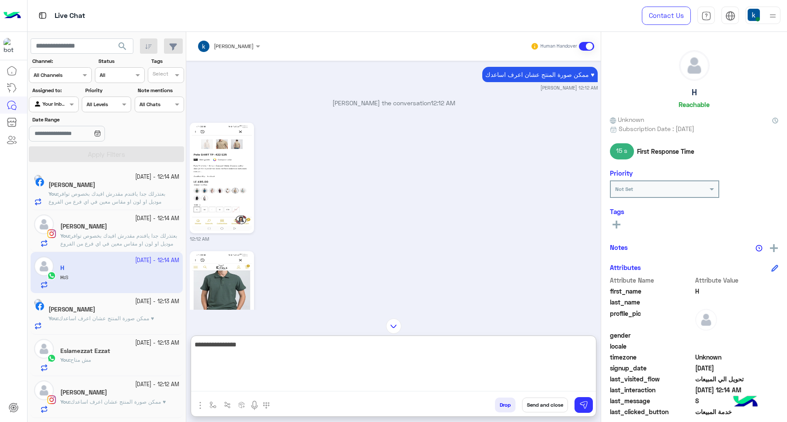
scroll to position [632, 0]
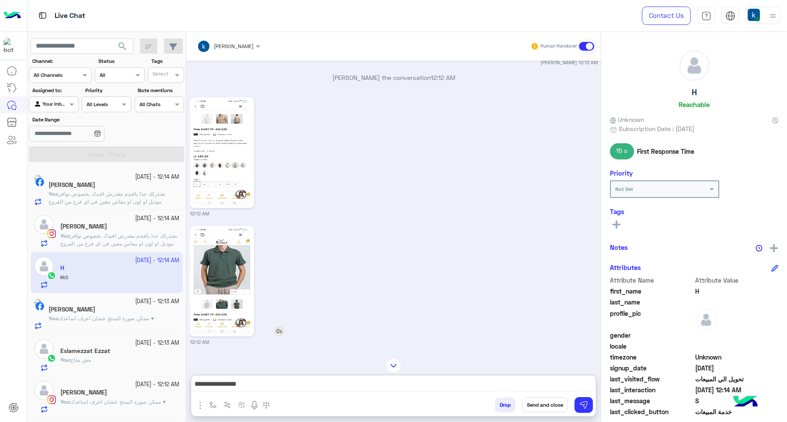
click at [209, 272] on img at bounding box center [222, 281] width 60 height 106
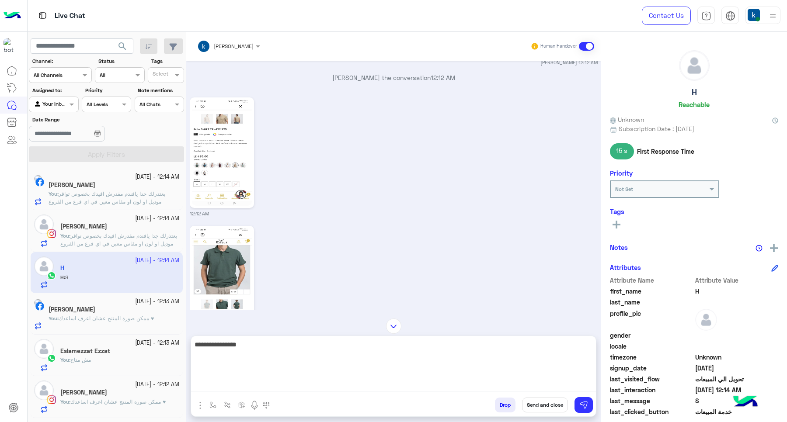
click at [348, 387] on textarea "**********" at bounding box center [393, 365] width 405 height 52
type textarea "**********"
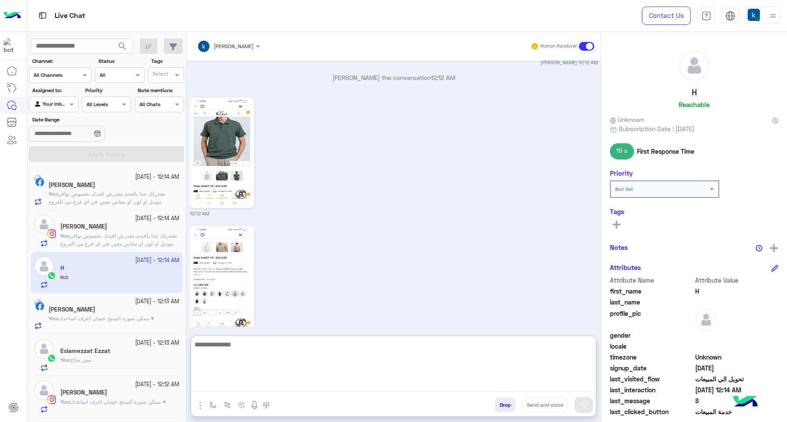
scroll to position [768, 0]
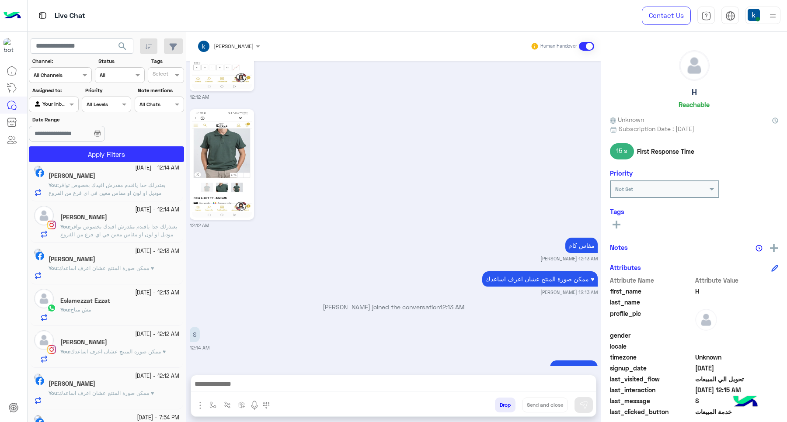
scroll to position [80, 0]
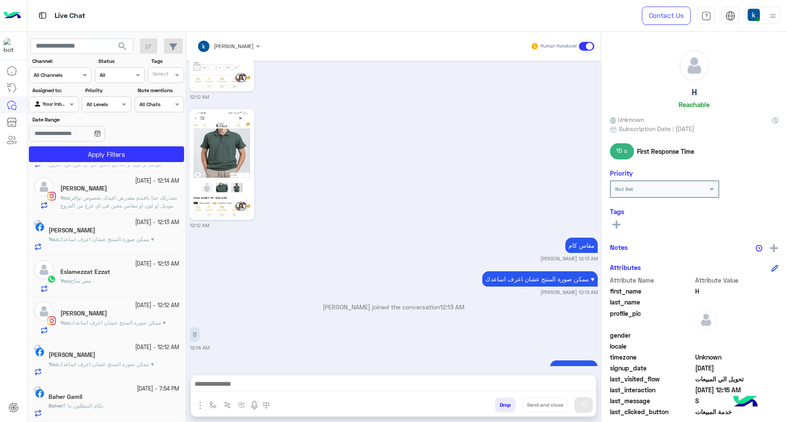
click at [111, 398] on div "Baher Gamil" at bounding box center [114, 398] width 131 height 9
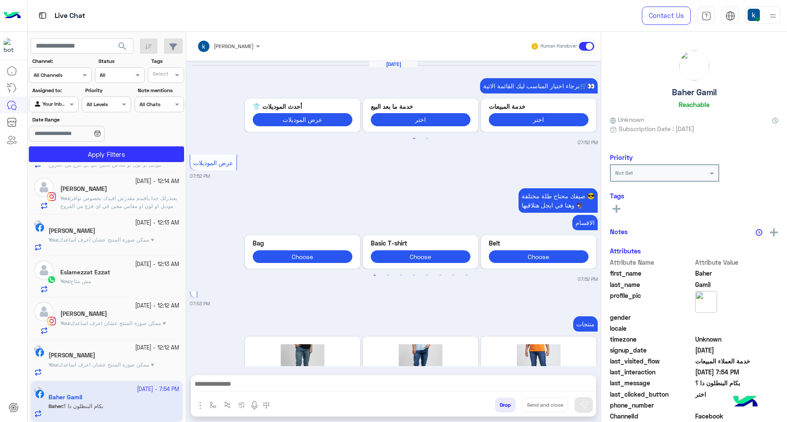
scroll to position [957, 0]
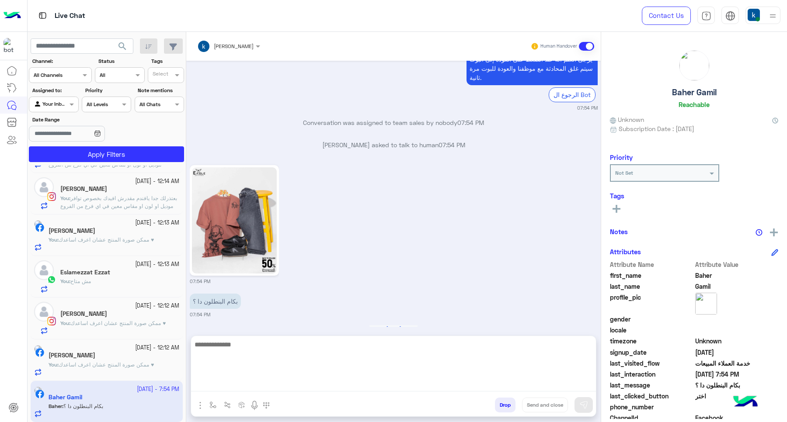
click at [288, 384] on textarea at bounding box center [393, 365] width 405 height 52
type textarea "***"
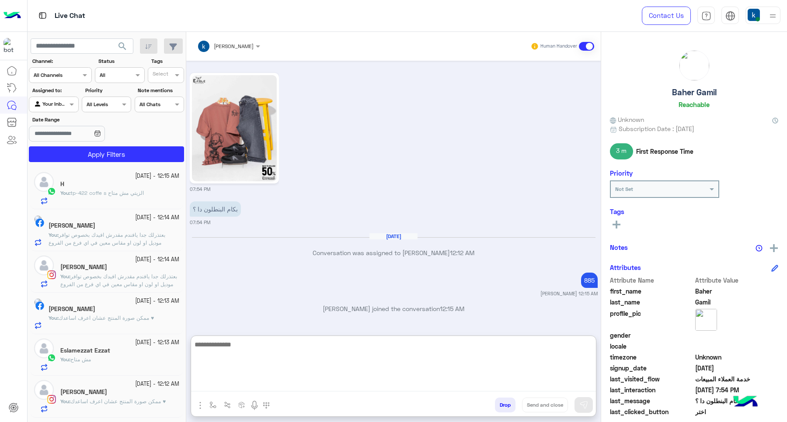
scroll to position [0, 0]
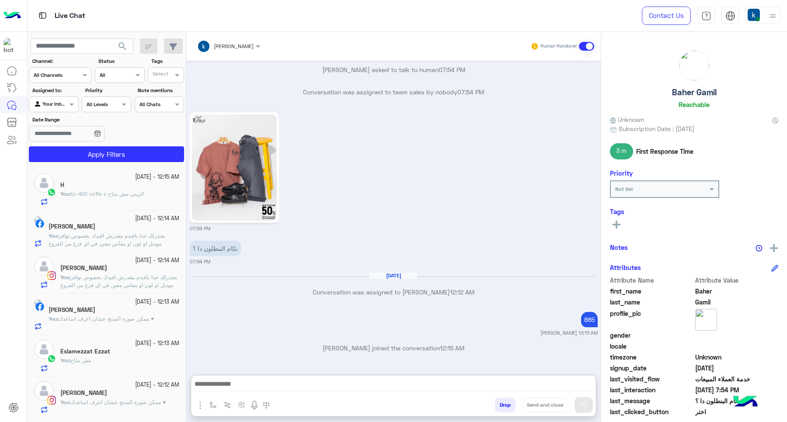
click at [116, 230] on div "Ahmed Mohamed" at bounding box center [114, 227] width 131 height 9
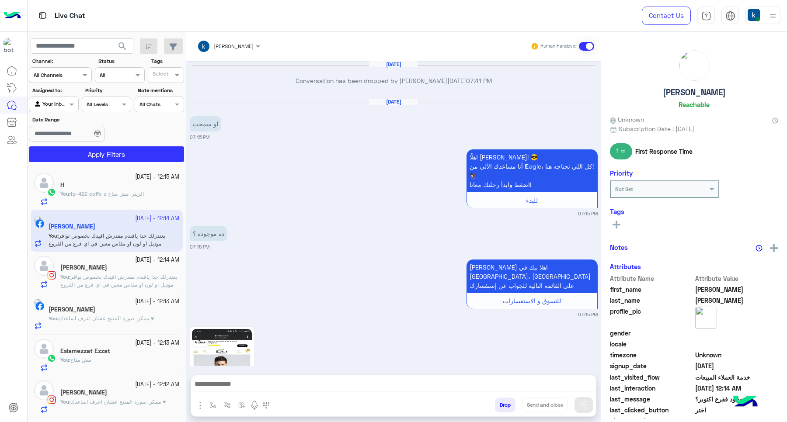
scroll to position [798, 0]
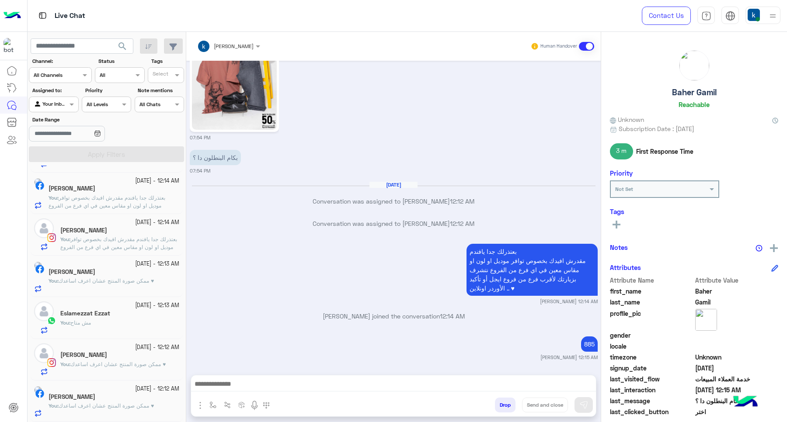
scroll to position [4, 0]
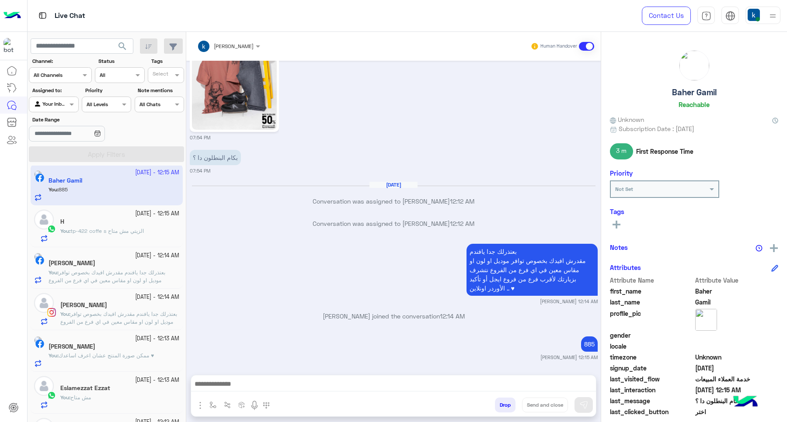
click at [125, 270] on span "بعتذرلك جدا يافندم مقدرش افيدك بخصوص توافر موديل او لون او مقاس معين في اي فرع …" at bounding box center [112, 284] width 126 height 30
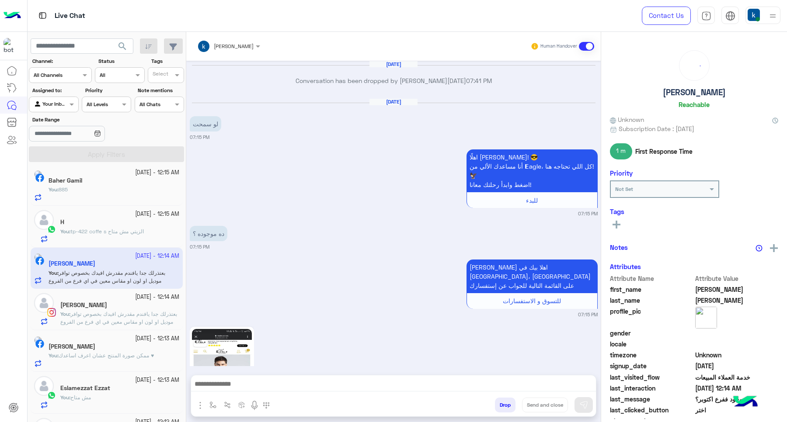
scroll to position [798, 0]
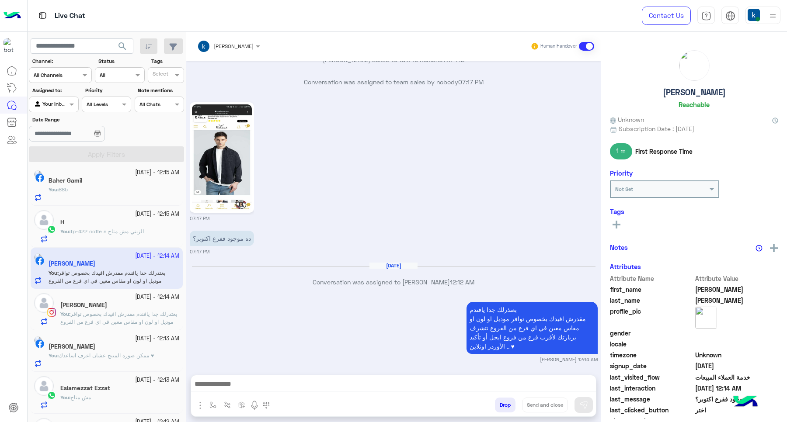
click at [499, 408] on button "Drop" at bounding box center [505, 405] width 21 height 15
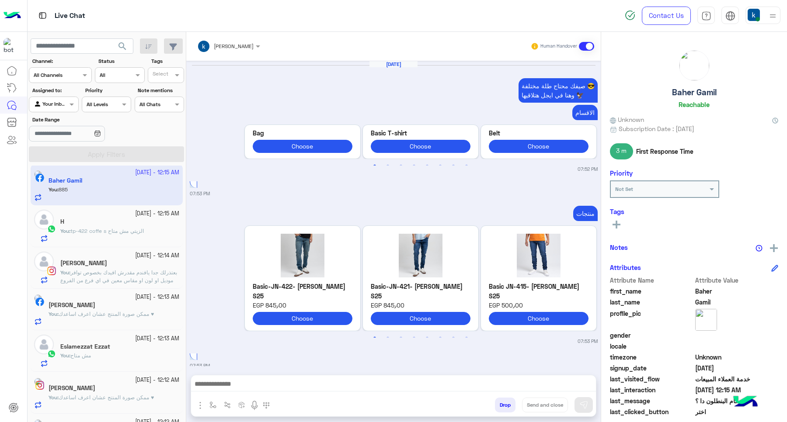
scroll to position [902, 0]
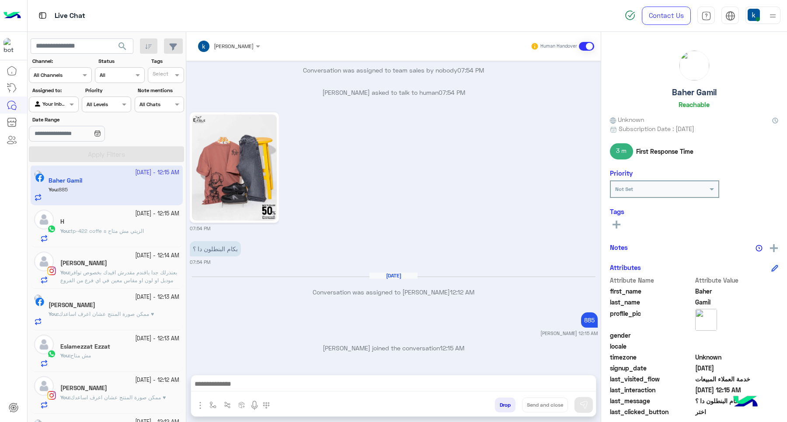
click at [136, 270] on span "بعتذرلك جدا يافندم مقدرش افيدك بخصوص توافر موديل او لون او مقاس معين في اي فرع …" at bounding box center [118, 284] width 117 height 30
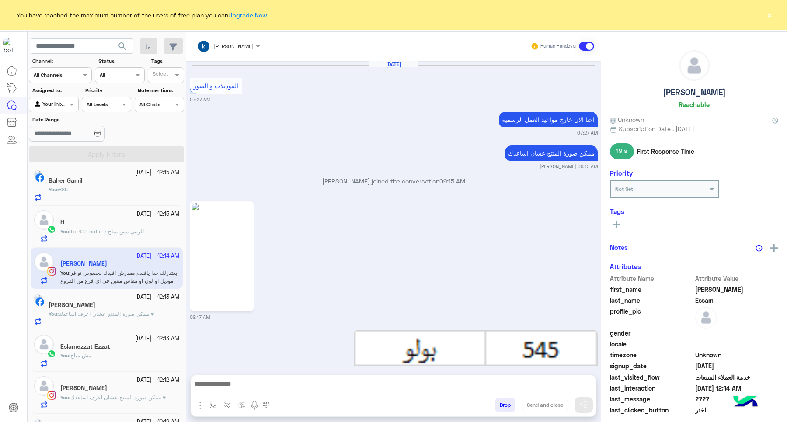
scroll to position [922, 0]
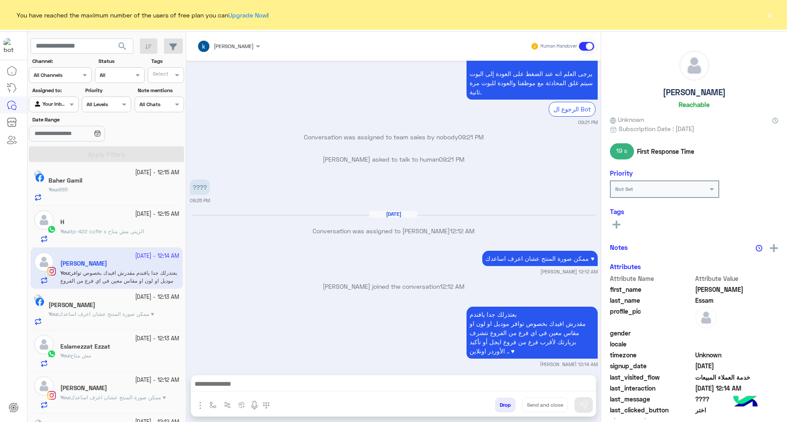
click at [502, 405] on button "Drop" at bounding box center [505, 405] width 21 height 15
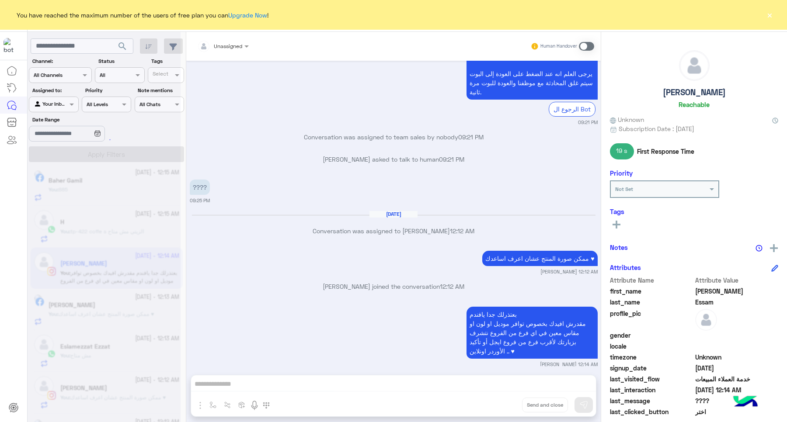
scroll to position [945, 0]
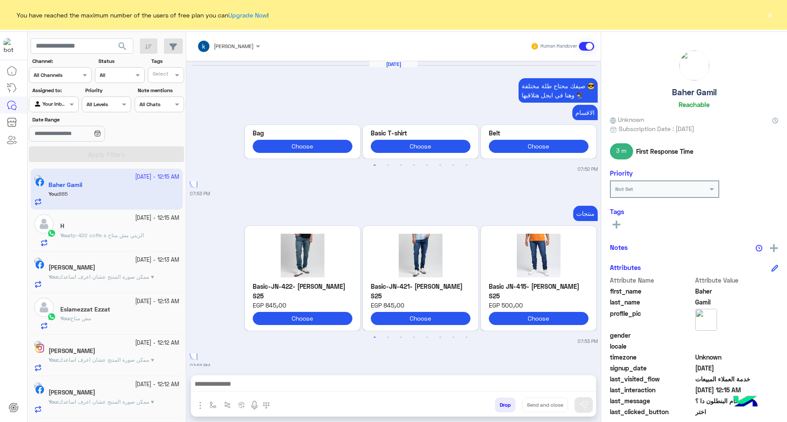
scroll to position [902, 0]
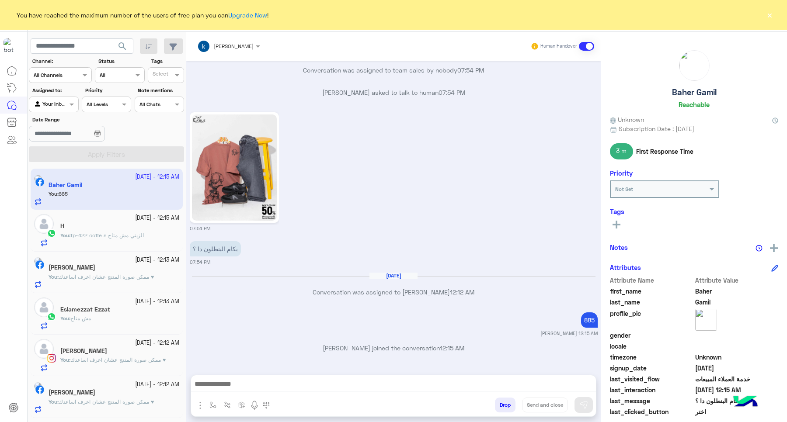
click at [768, 13] on button "×" at bounding box center [769, 14] width 9 height 9
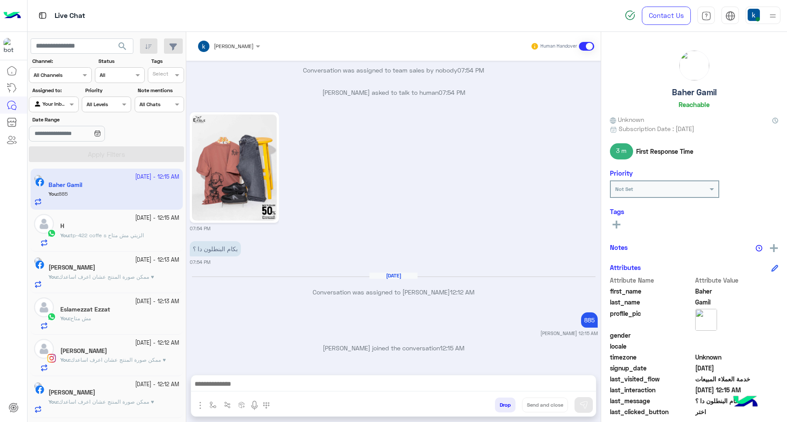
click at [112, 317] on div "You : مش متاح" at bounding box center [119, 322] width 119 height 15
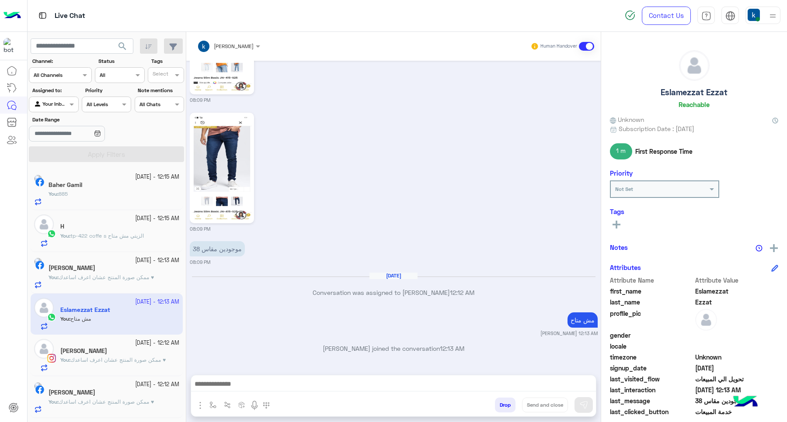
click at [508, 403] on button "Drop" at bounding box center [505, 405] width 21 height 15
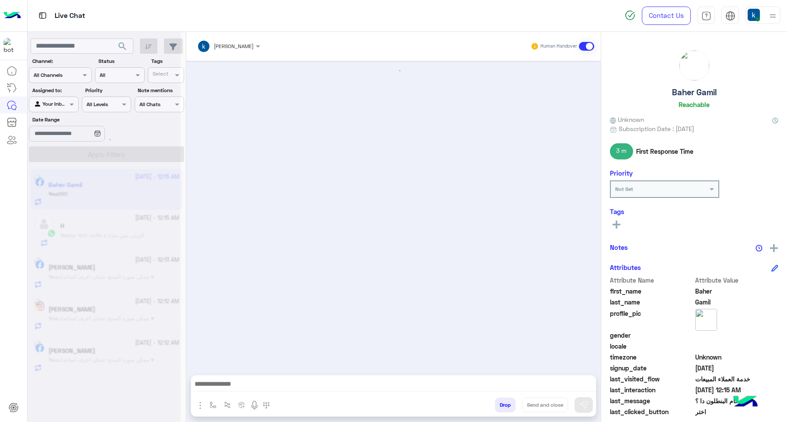
click at [115, 275] on span "ممكن صورة المنتج عشان اعرف اساعدك ♥" at bounding box center [106, 277] width 95 height 7
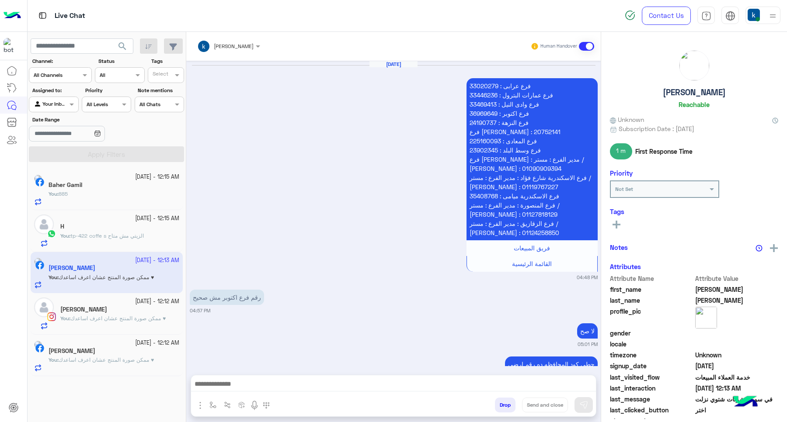
scroll to position [819, 0]
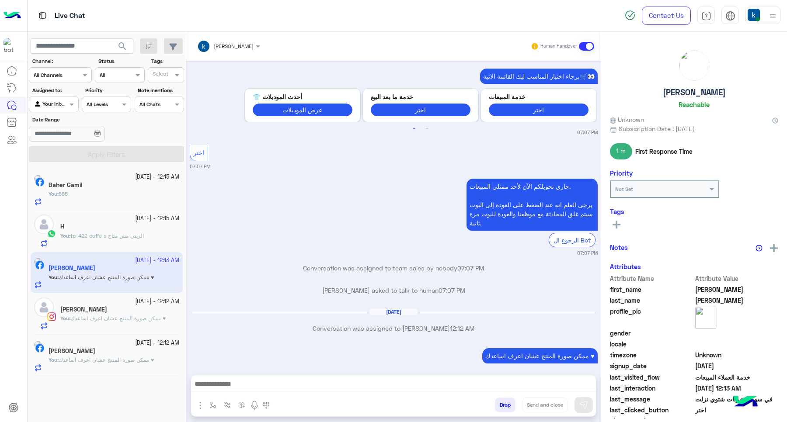
click at [507, 408] on button "Drop" at bounding box center [505, 405] width 21 height 15
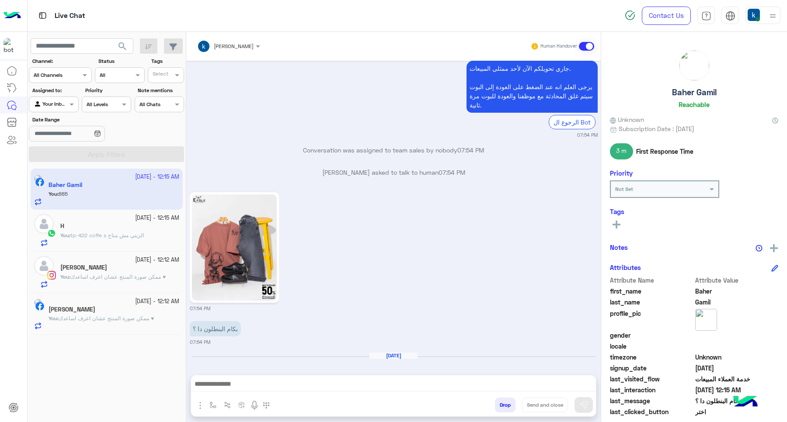
scroll to position [902, 0]
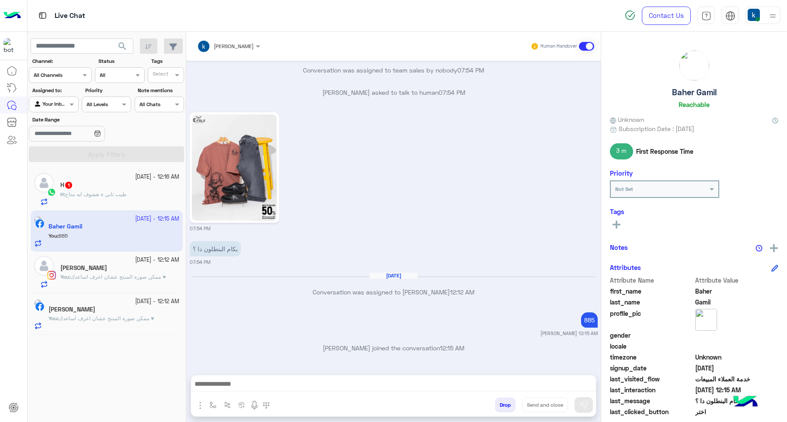
click at [121, 195] on span "هشوف ايه متاح s طيب تاني" at bounding box center [96, 194] width 62 height 7
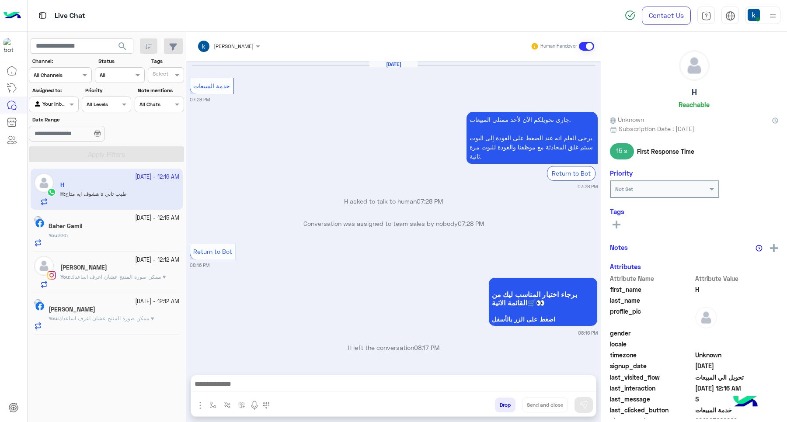
scroll to position [660, 0]
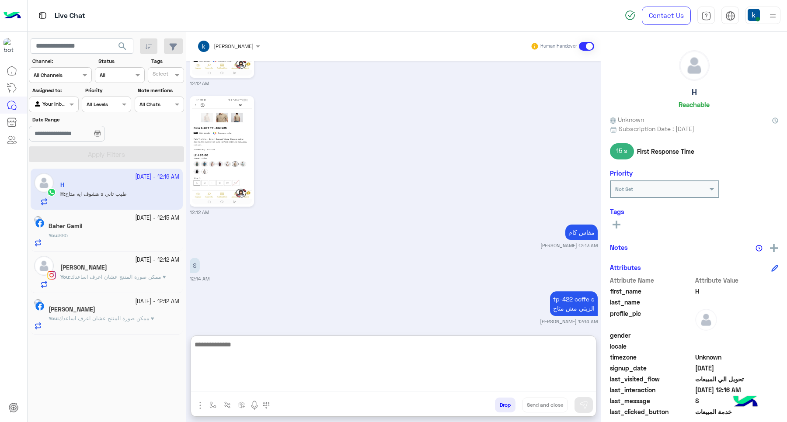
click at [257, 383] on textarea at bounding box center [393, 365] width 405 height 52
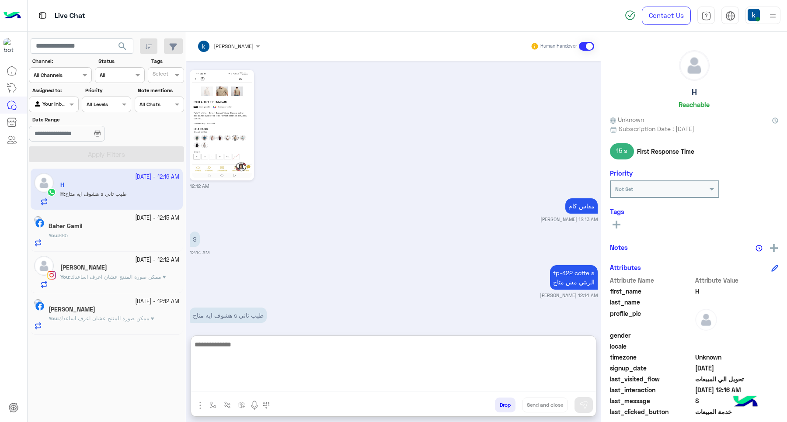
scroll to position [700, 0]
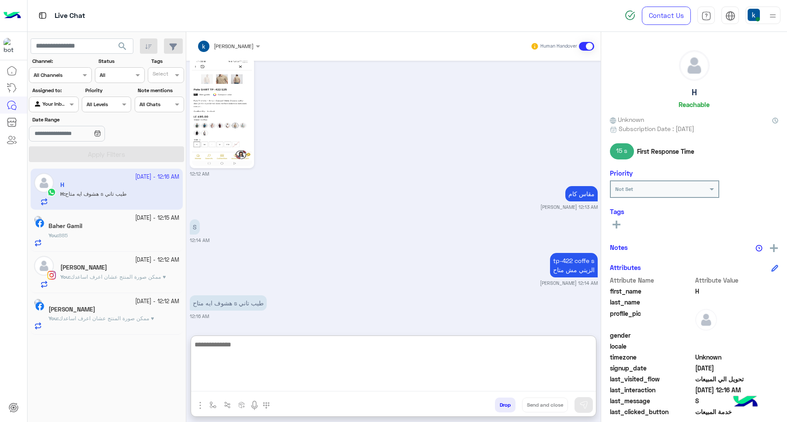
click at [246, 363] on textarea at bounding box center [393, 365] width 405 height 52
type textarea "****"
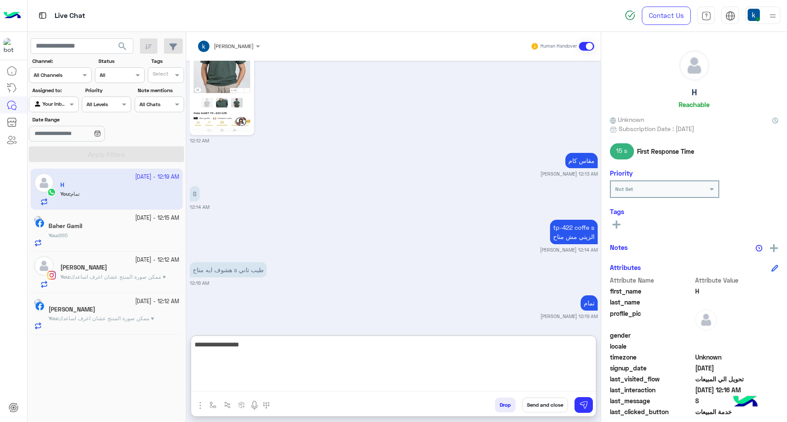
type textarea "**********"
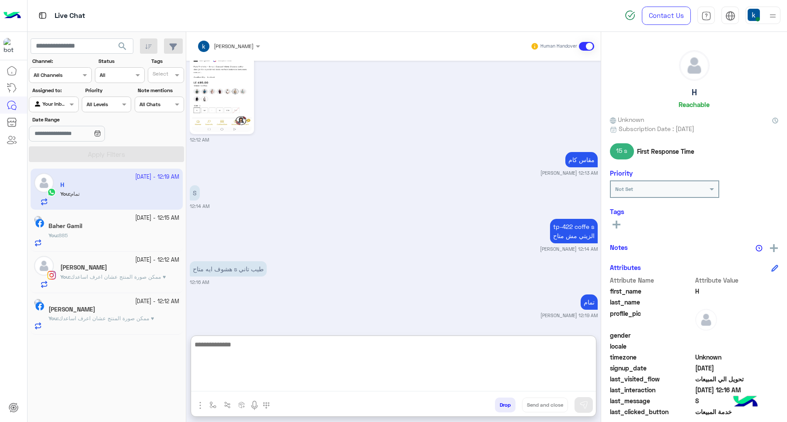
scroll to position [766, 0]
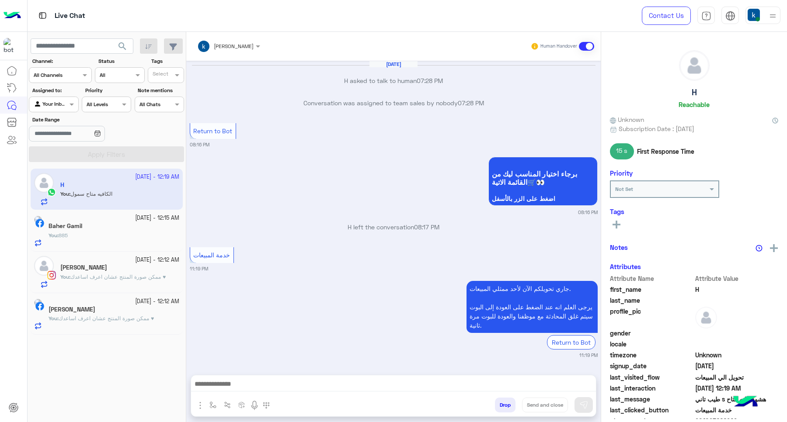
scroll to position [606, 0]
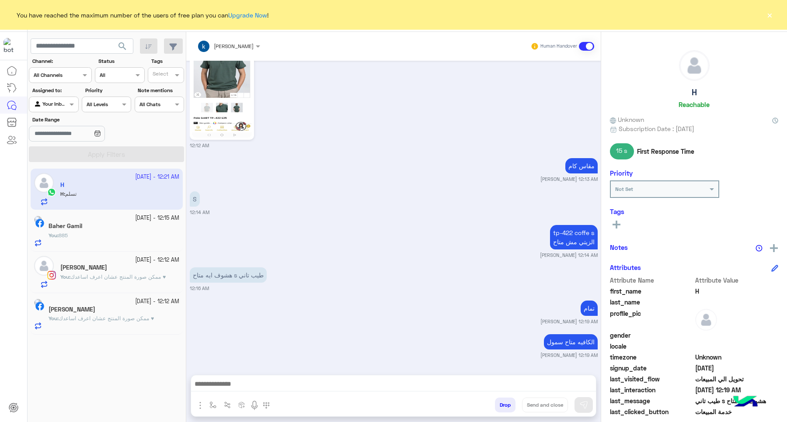
scroll to position [682, 0]
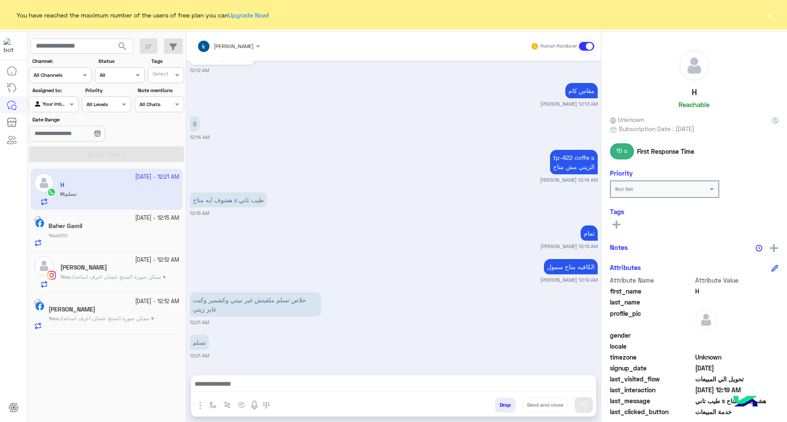
click at [773, 15] on button "×" at bounding box center [769, 14] width 9 height 9
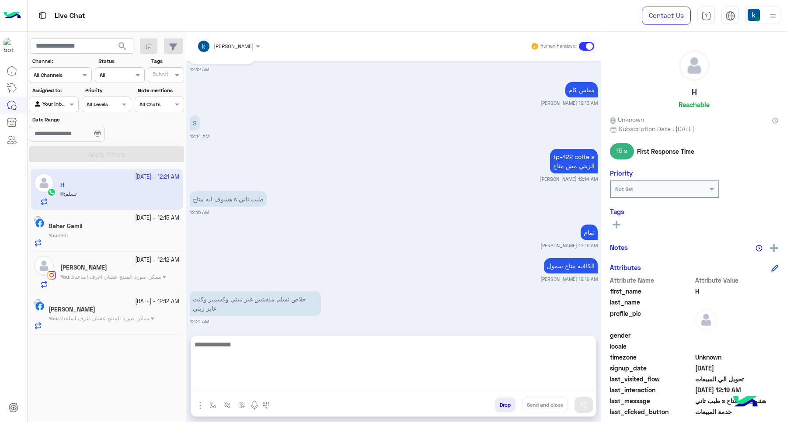
click at [246, 381] on textarea at bounding box center [393, 365] width 405 height 52
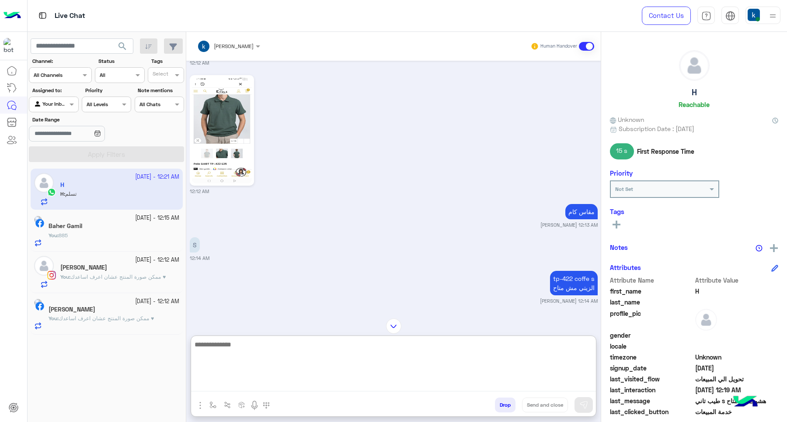
scroll to position [464, 0]
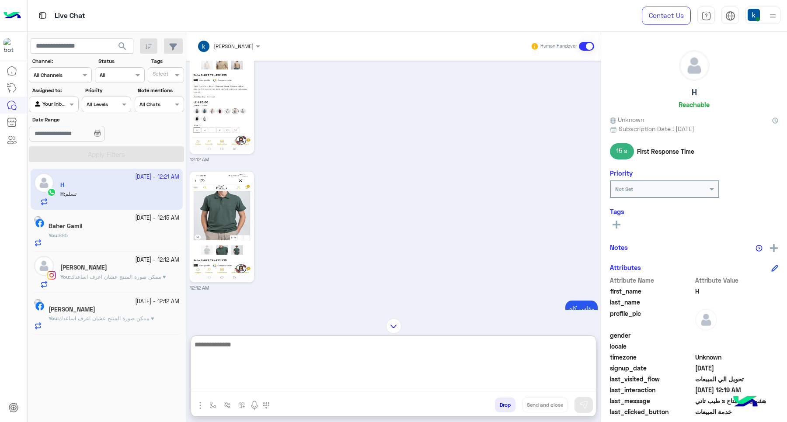
click at [270, 360] on textarea at bounding box center [393, 365] width 405 height 52
type textarea "****"
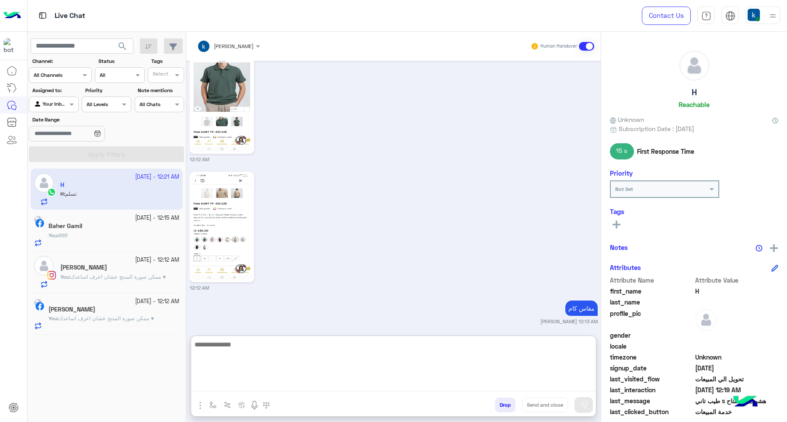
scroll to position [755, 0]
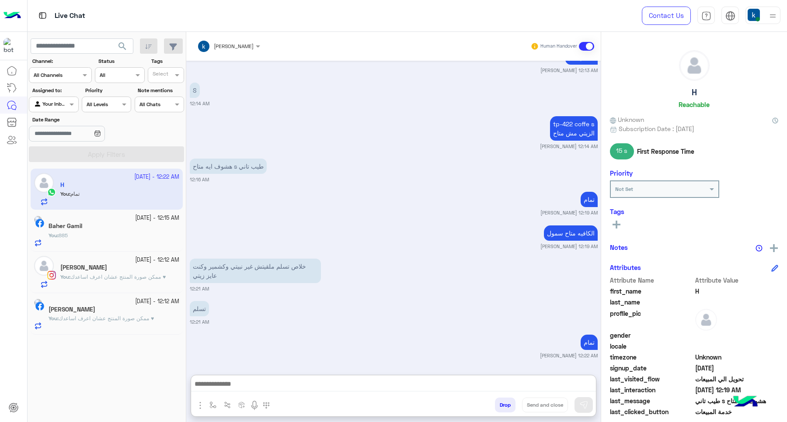
click at [498, 399] on button "Drop" at bounding box center [505, 405] width 21 height 15
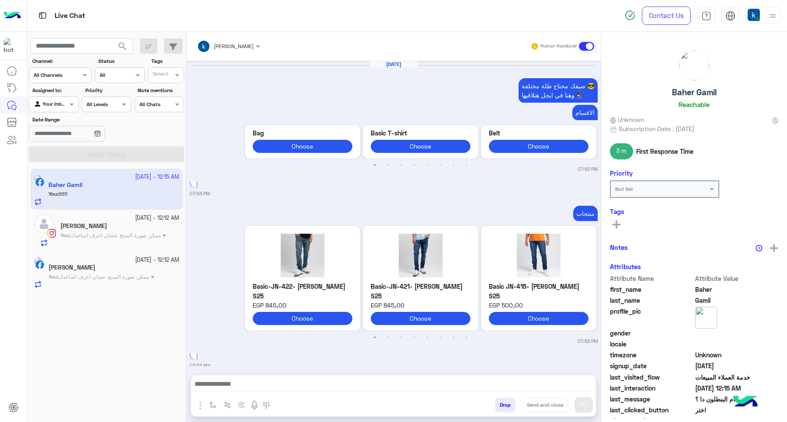
scroll to position [902, 0]
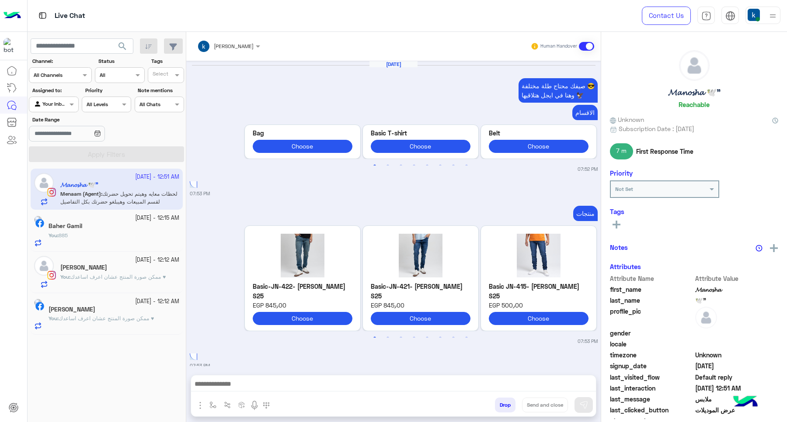
scroll to position [1984, 0]
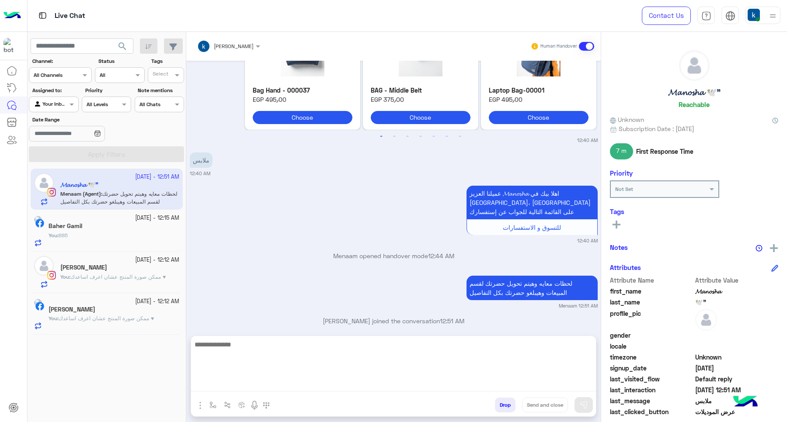
click at [285, 385] on textarea at bounding box center [393, 365] width 405 height 52
drag, startPoint x: 267, startPoint y: 388, endPoint x: 254, endPoint y: 379, distance: 16.0
click at [267, 388] on textarea at bounding box center [393, 365] width 405 height 52
paste textarea "******"
type textarea "******"
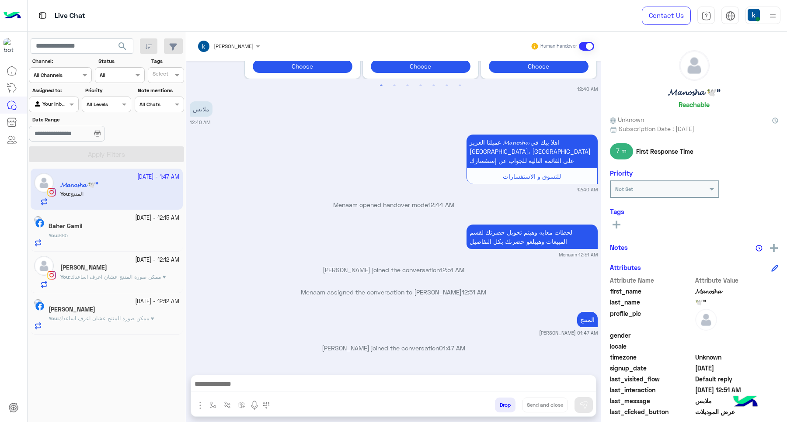
scroll to position [2040, 0]
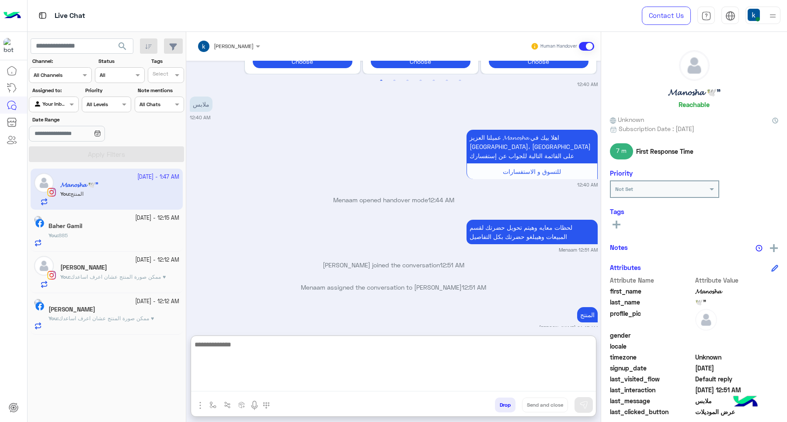
paste textarea "**********"
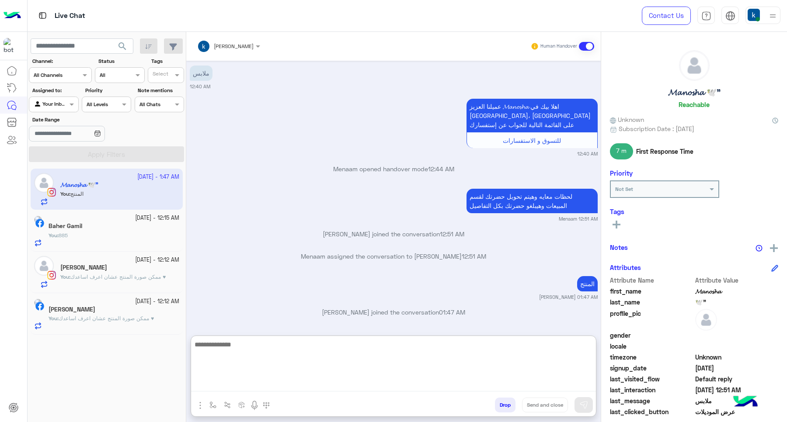
type textarea "**********"
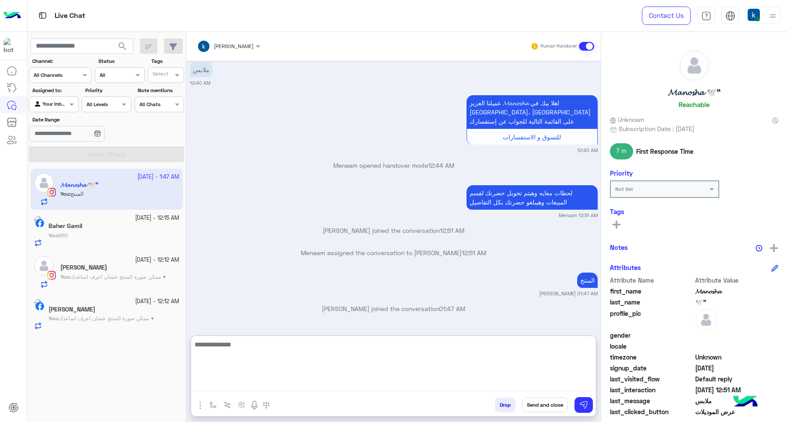
scroll to position [2112, 0]
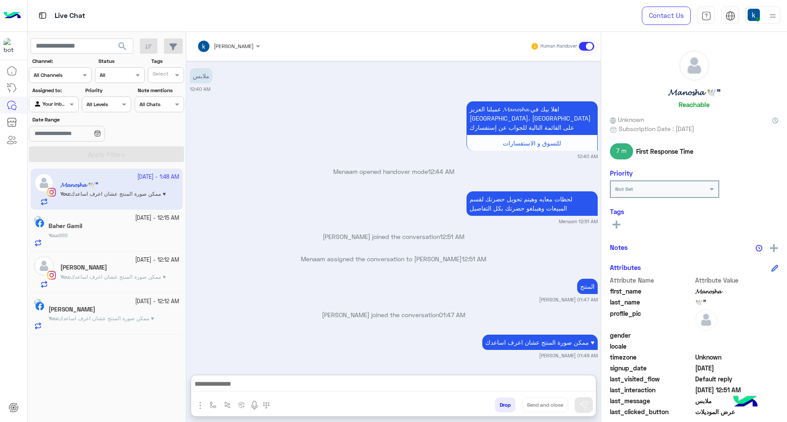
click at [195, 272] on div "Sep 25, 2025 صيفك محتاج طلة مختلفة 😎 وهنا في ايجل هتلاقيها 🦅 الاقسام Previous B…" at bounding box center [393, 214] width 415 height 306
click at [503, 400] on button "Drop" at bounding box center [505, 405] width 21 height 15
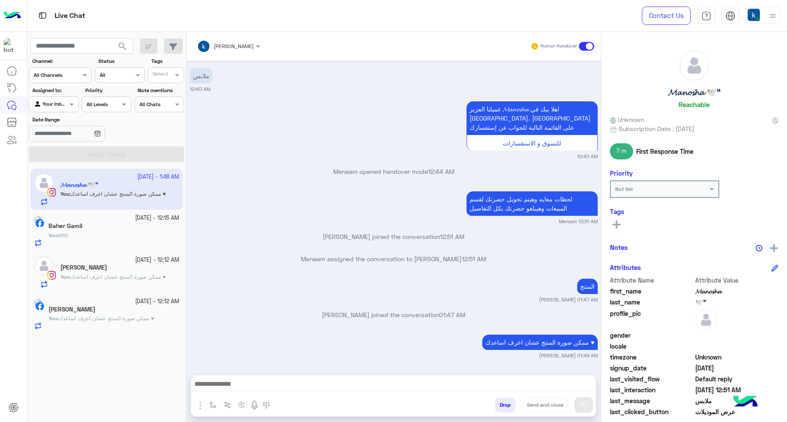
click at [503, 400] on button "Drop" at bounding box center [505, 405] width 21 height 15
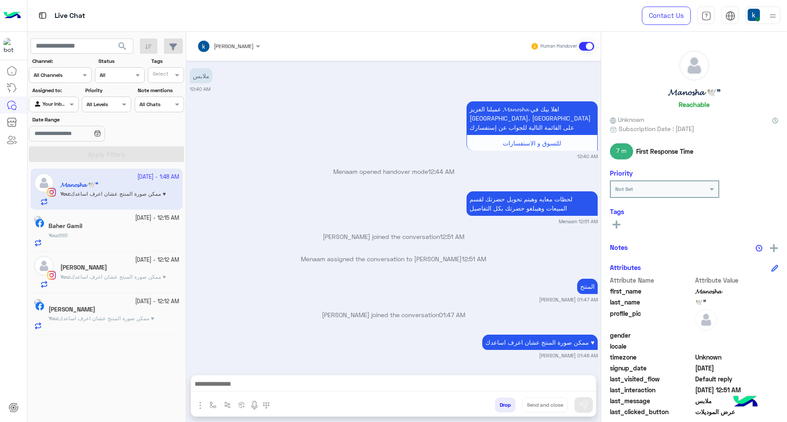
click at [503, 400] on div "khaled mohamed Human Handover Sep 25, 2025 صيفك محتاج طلة مختلفة 😎 وهنا في ايجل…" at bounding box center [393, 229] width 415 height 394
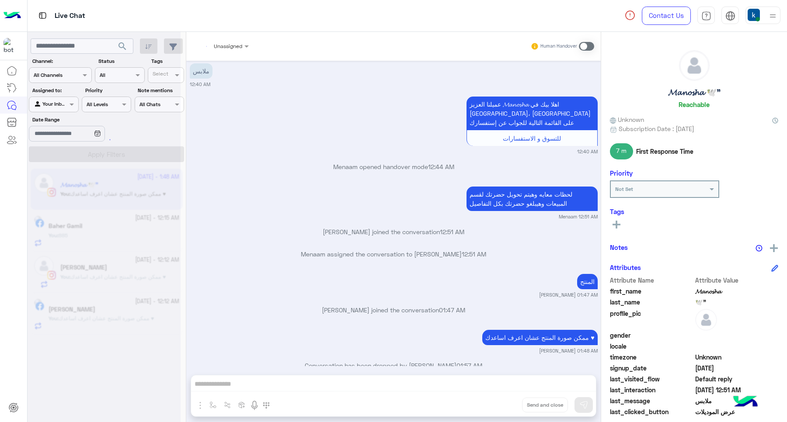
click at [503, 400] on div "Unassigned Human Handover Sep 25, 2025 صيفك محتاج طلة مختلفة 😎 وهنا في ايجل هتل…" at bounding box center [393, 229] width 415 height 394
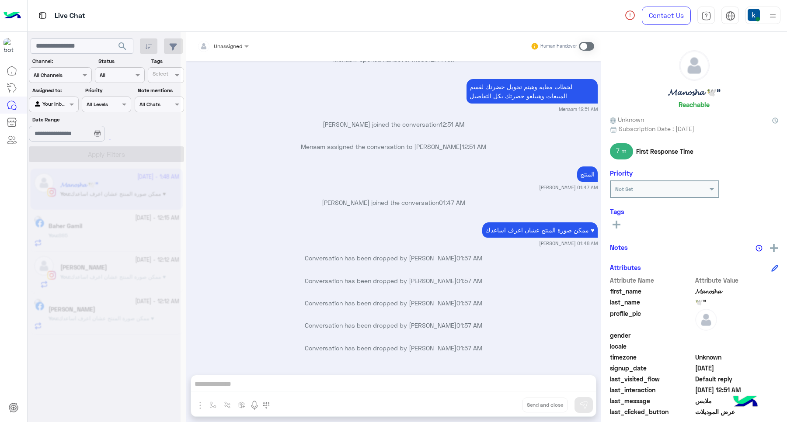
click at [503, 400] on div "Unassigned Human Handover Sep 25, 2025 صيفك محتاج طلة مختلفة 😎 وهنا في ايجل هتل…" at bounding box center [393, 229] width 415 height 394
click at [0, 0] on button "Drop" at bounding box center [0, 0] width 0 height 0
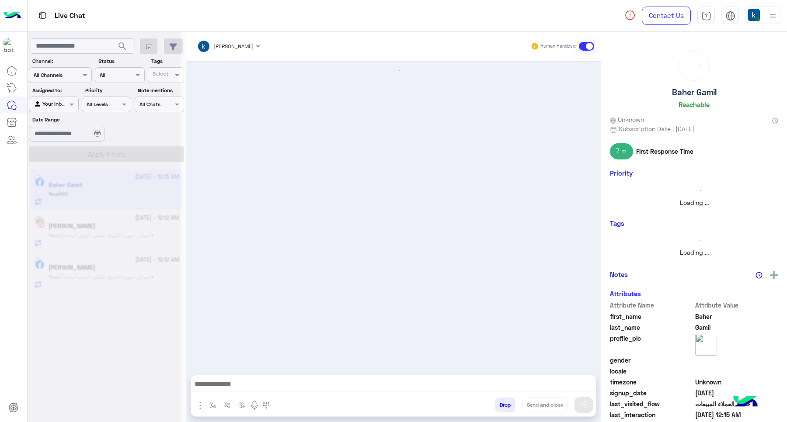
click at [503, 400] on button "Drop" at bounding box center [505, 405] width 21 height 15
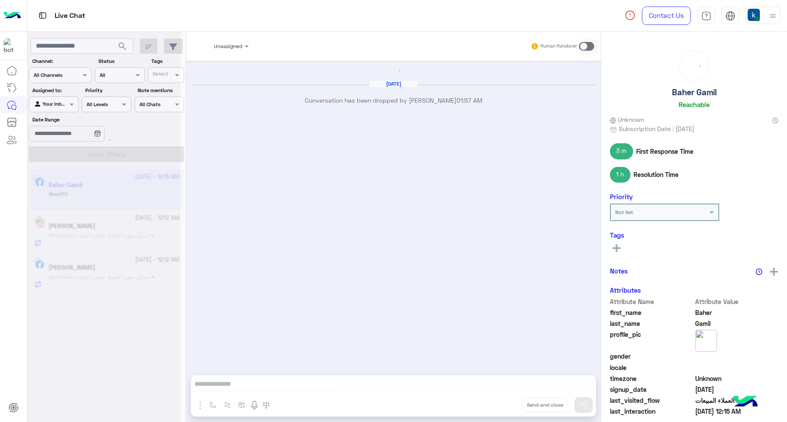
click at [503, 400] on div "Unassigned Human Handover Sep 26, 2025 Conversation has been dropped by khaled …" at bounding box center [393, 229] width 415 height 394
click at [0, 0] on button "Drop" at bounding box center [0, 0] width 0 height 0
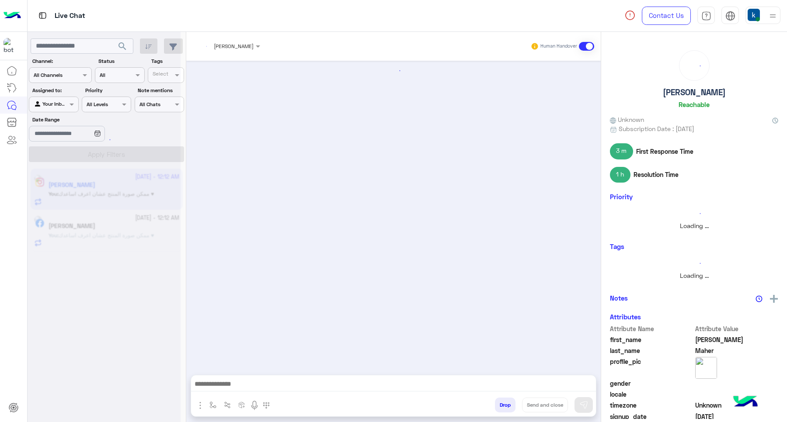
click at [503, 400] on button "Drop" at bounding box center [505, 405] width 21 height 15
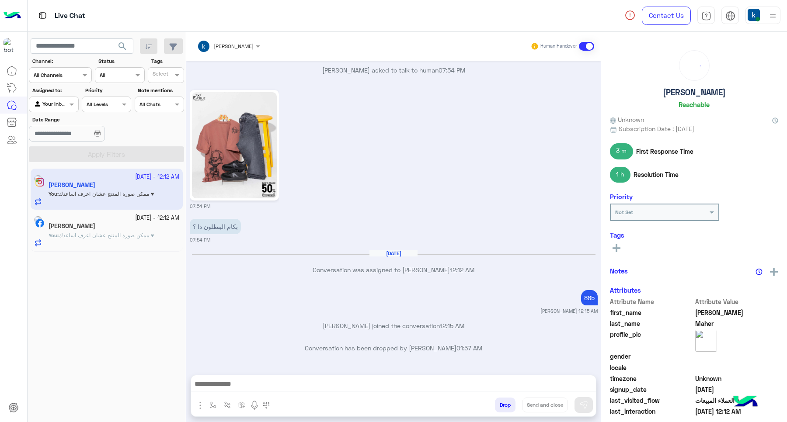
click at [503, 400] on button "Drop" at bounding box center [505, 405] width 21 height 15
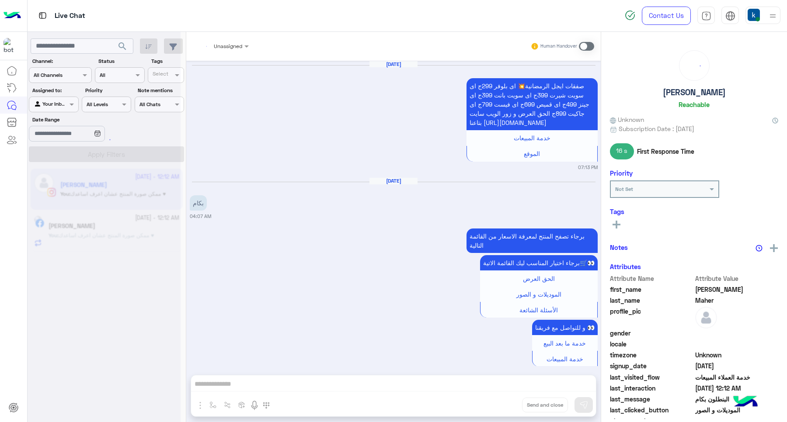
click at [0, 0] on button "Drop" at bounding box center [0, 0] width 0 height 0
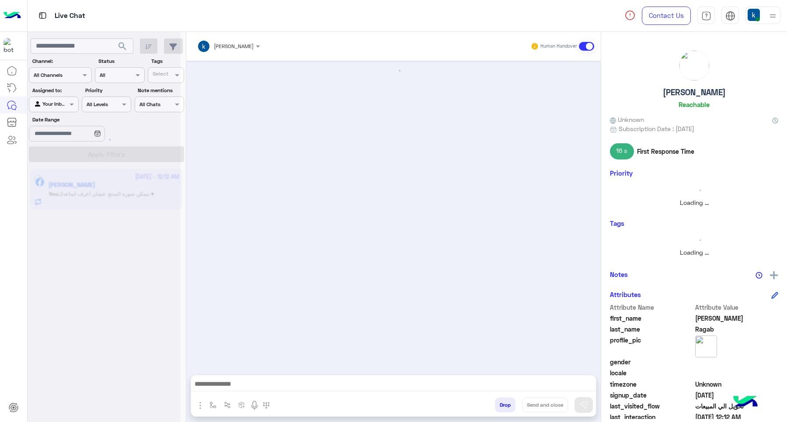
click at [503, 400] on button "Drop" at bounding box center [505, 405] width 21 height 15
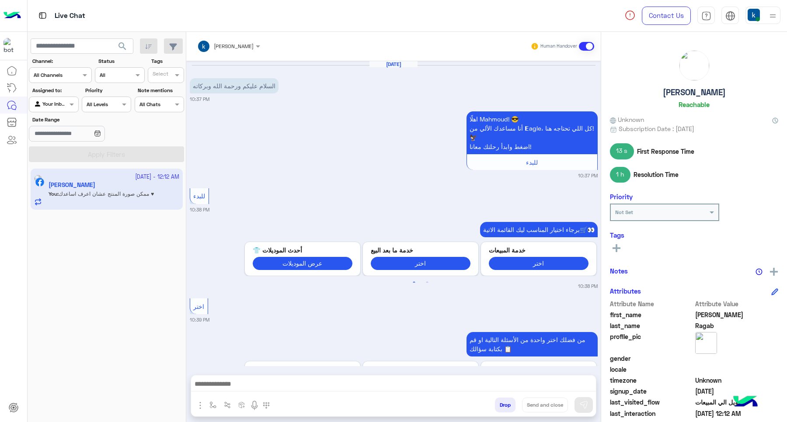
click at [503, 400] on div "khaled mohamed Human Handover Sep 25, 2025 السلام عليكم ورحمة الله وبركاته 10:3…" at bounding box center [393, 229] width 415 height 394
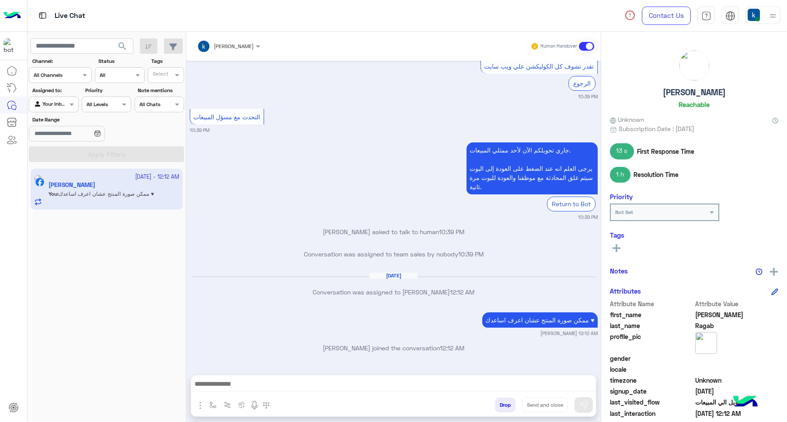
click at [503, 400] on div "khaled mohamed Human Handover Sep 25, 2025 السلام عليكم ورحمة الله وبركاته 10:3…" at bounding box center [393, 229] width 415 height 394
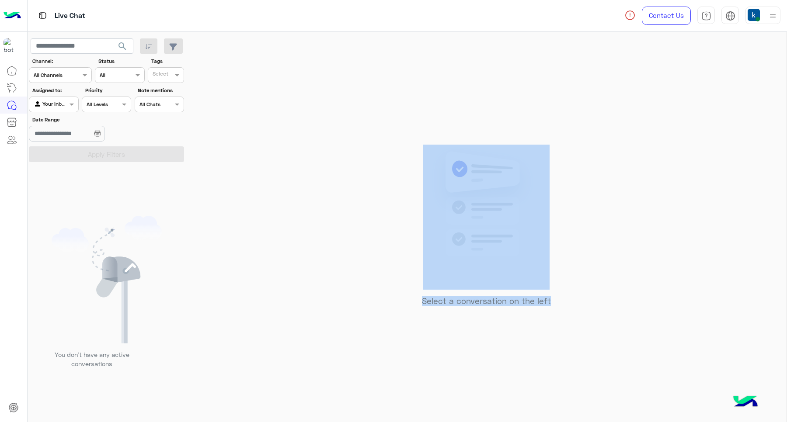
click at [503, 400] on div "Select a conversation on the left" at bounding box center [486, 229] width 600 height 394
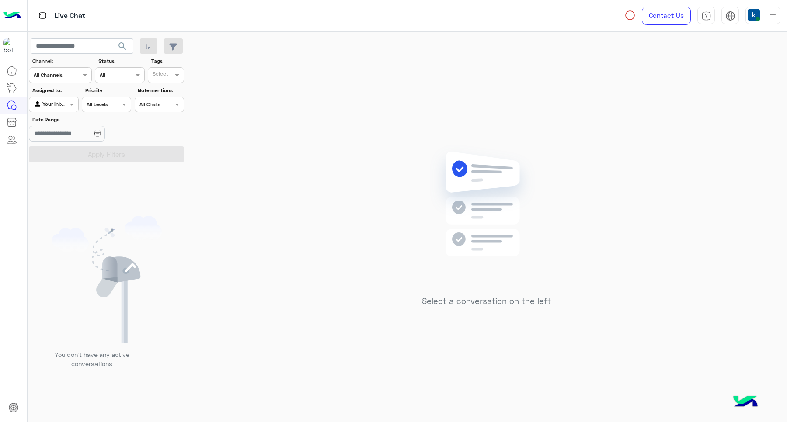
click at [744, 20] on div "Contact Us Help Center عربي English" at bounding box center [702, 15] width 169 height 31
click at [767, 16] on img at bounding box center [772, 15] width 11 height 11
click at [353, 109] on div "Select a conversation on the left" at bounding box center [486, 229] width 600 height 394
